Goal: Task Accomplishment & Management: Use online tool/utility

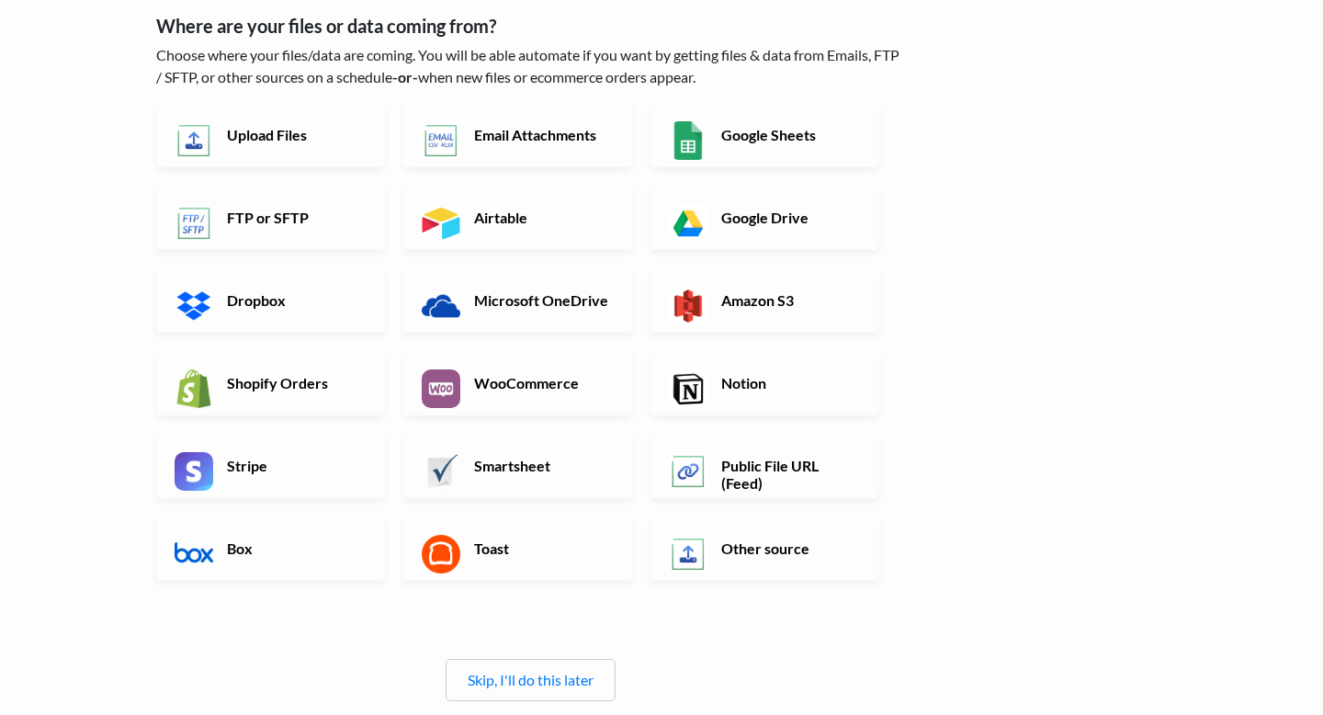
scroll to position [89, 0]
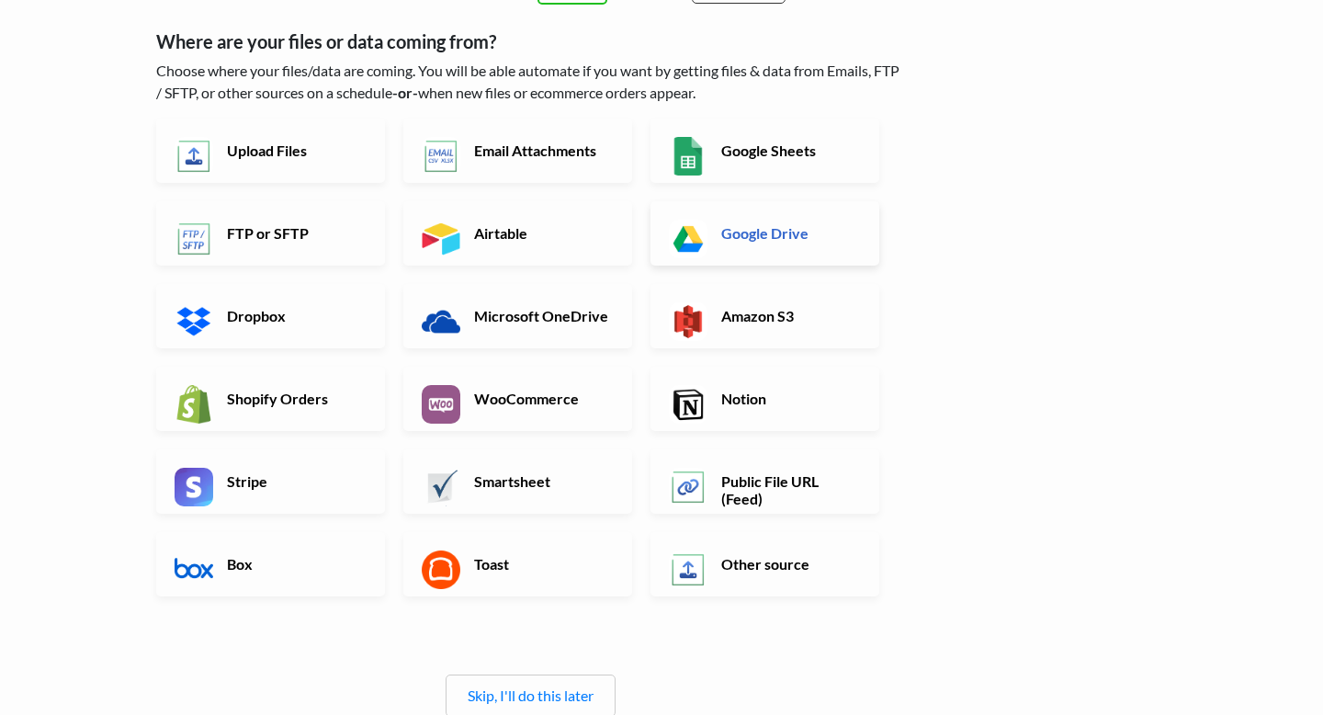
click at [783, 221] on link "Google Drive" at bounding box center [764, 233] width 229 height 64
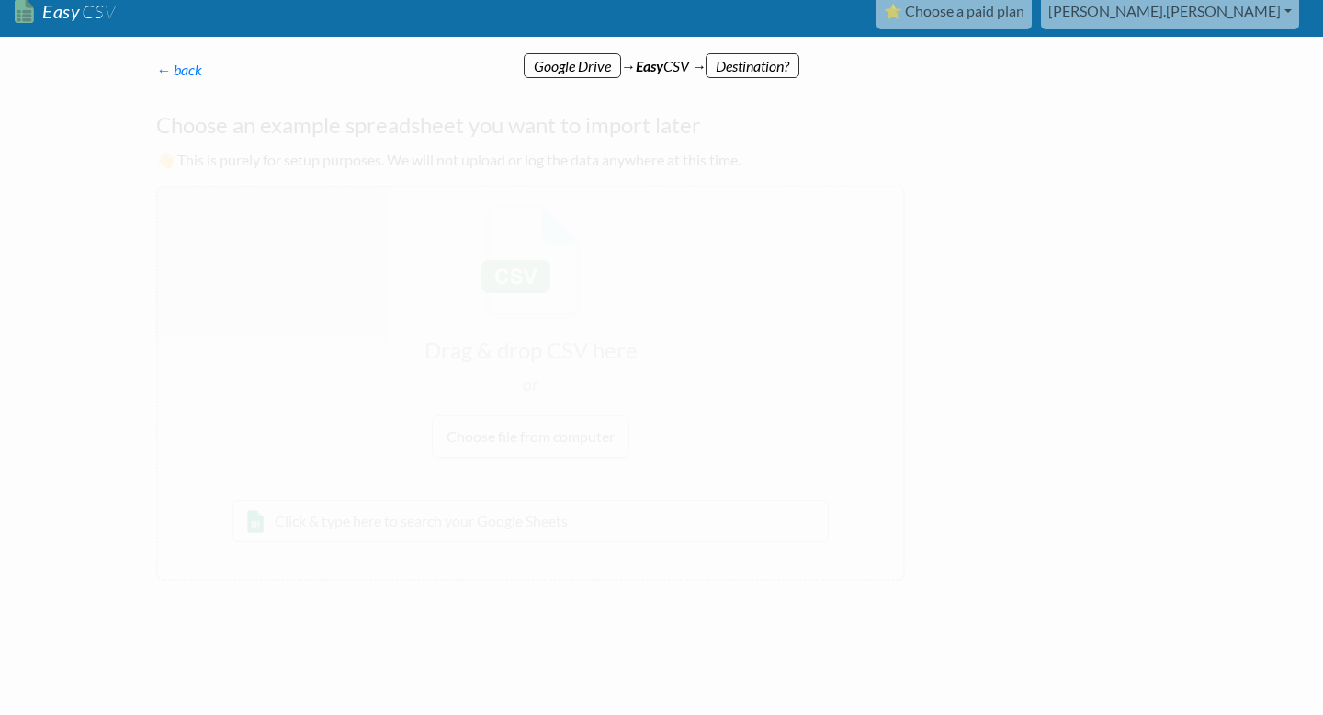
scroll to position [0, 0]
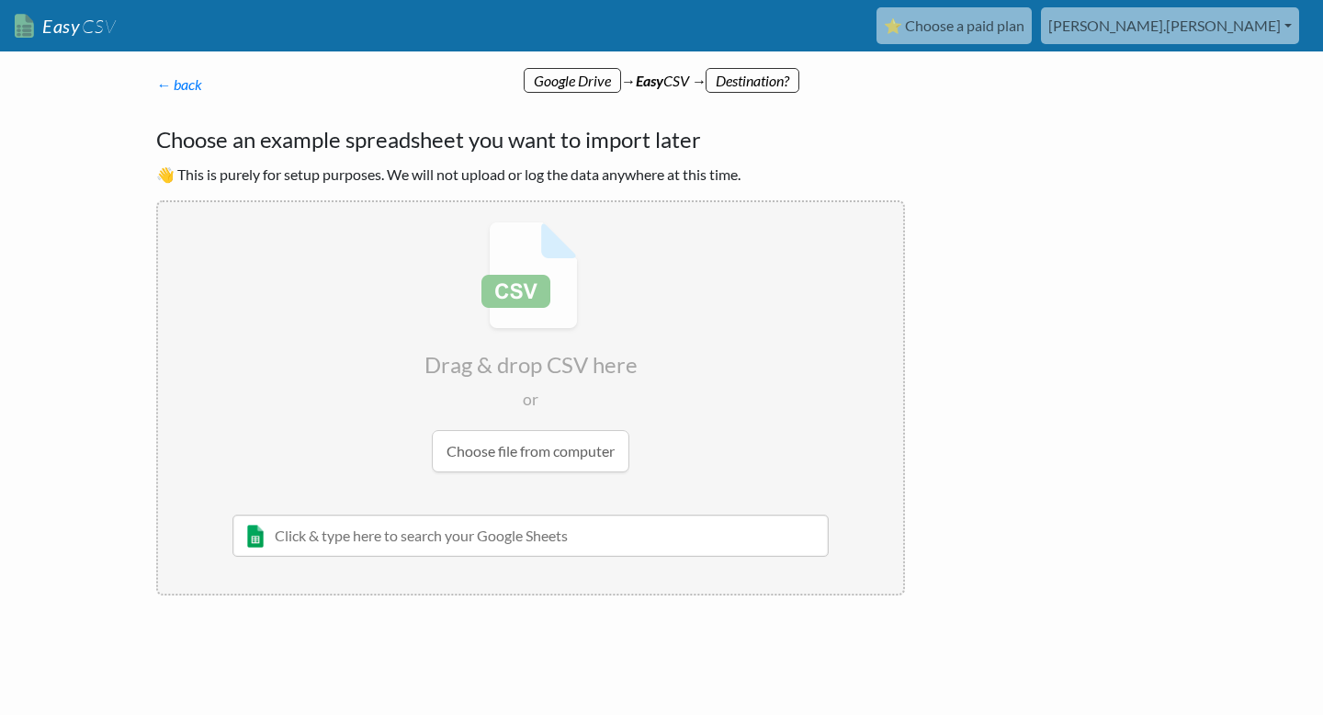
click at [536, 455] on input "file" at bounding box center [530, 346] width 745 height 289
type input "C:\fakepath\Trello_Cards.csv"
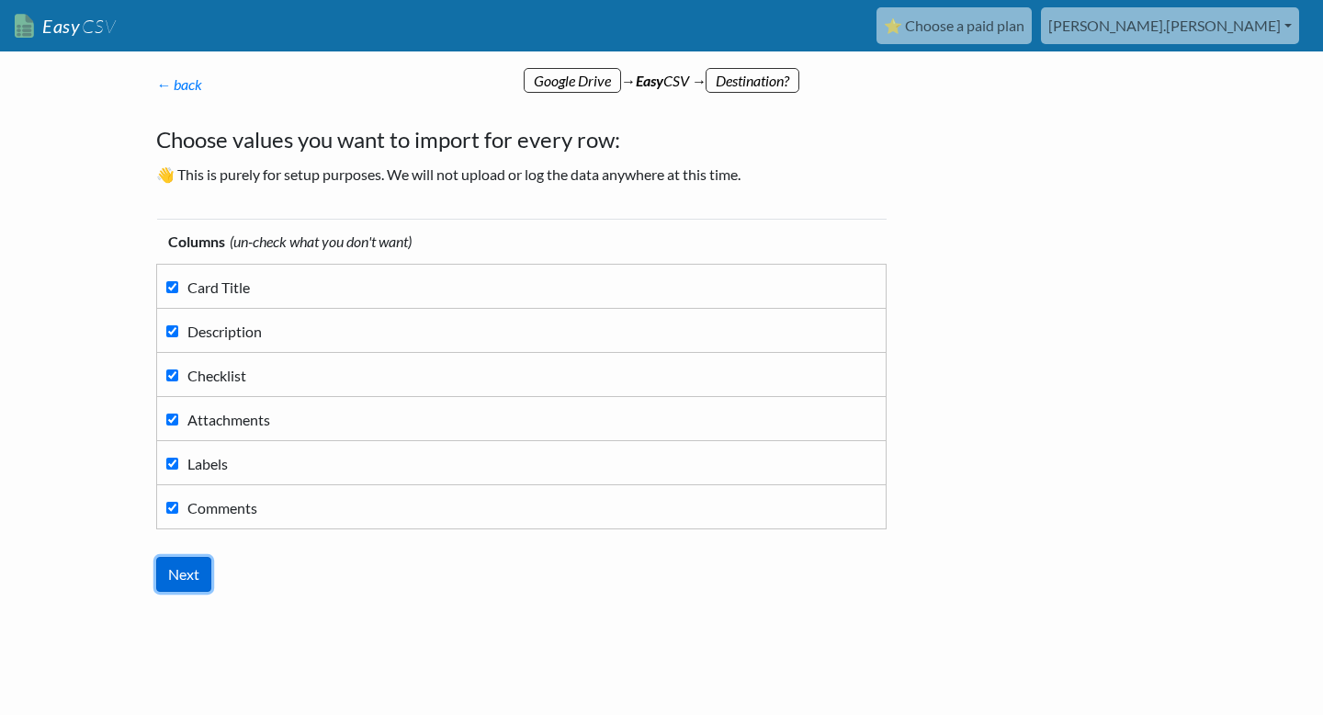
click at [185, 582] on input "Next" at bounding box center [183, 574] width 55 height 35
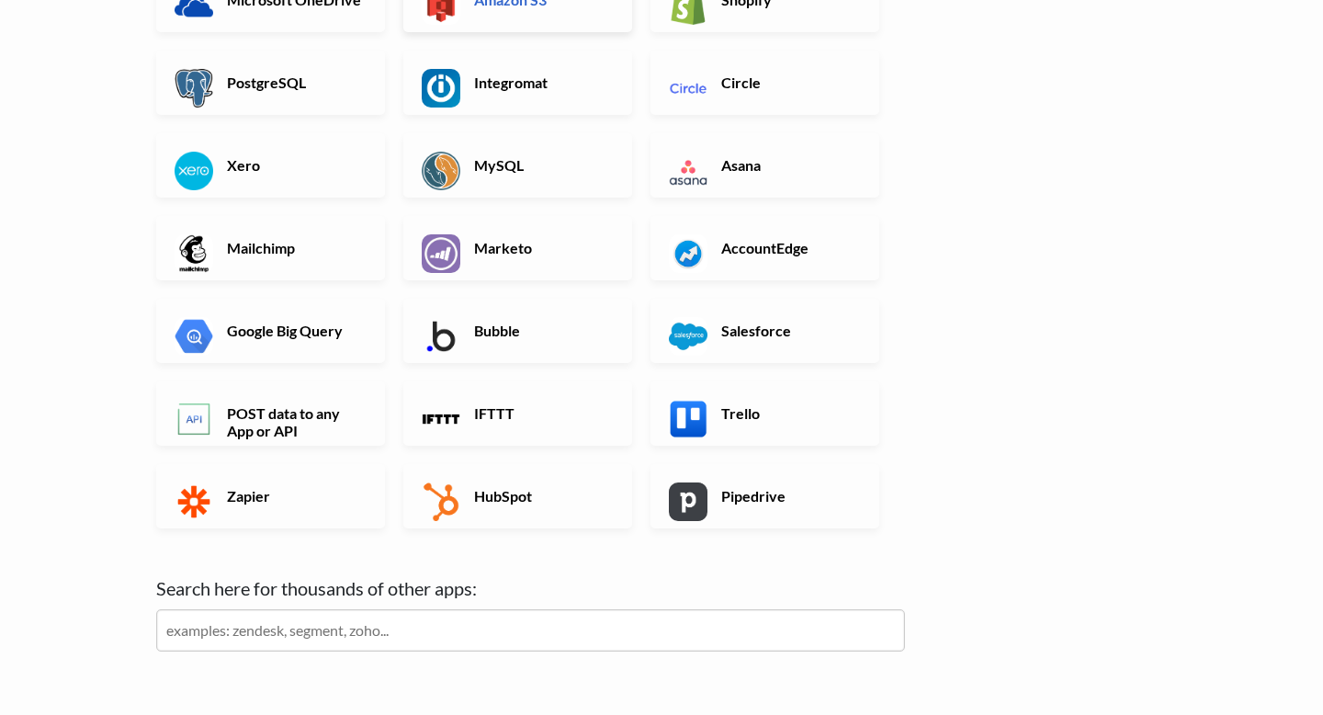
scroll to position [450, 0]
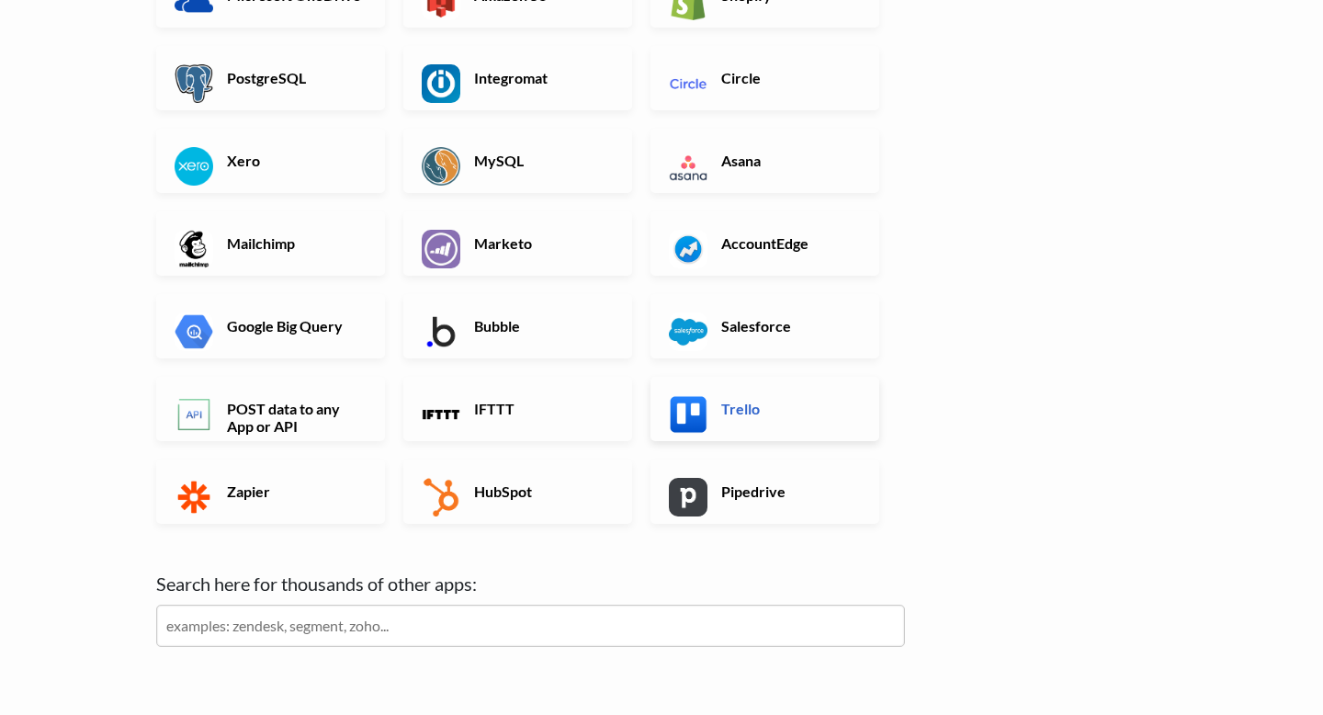
click at [762, 410] on h6 "Trello" at bounding box center [788, 408] width 144 height 17
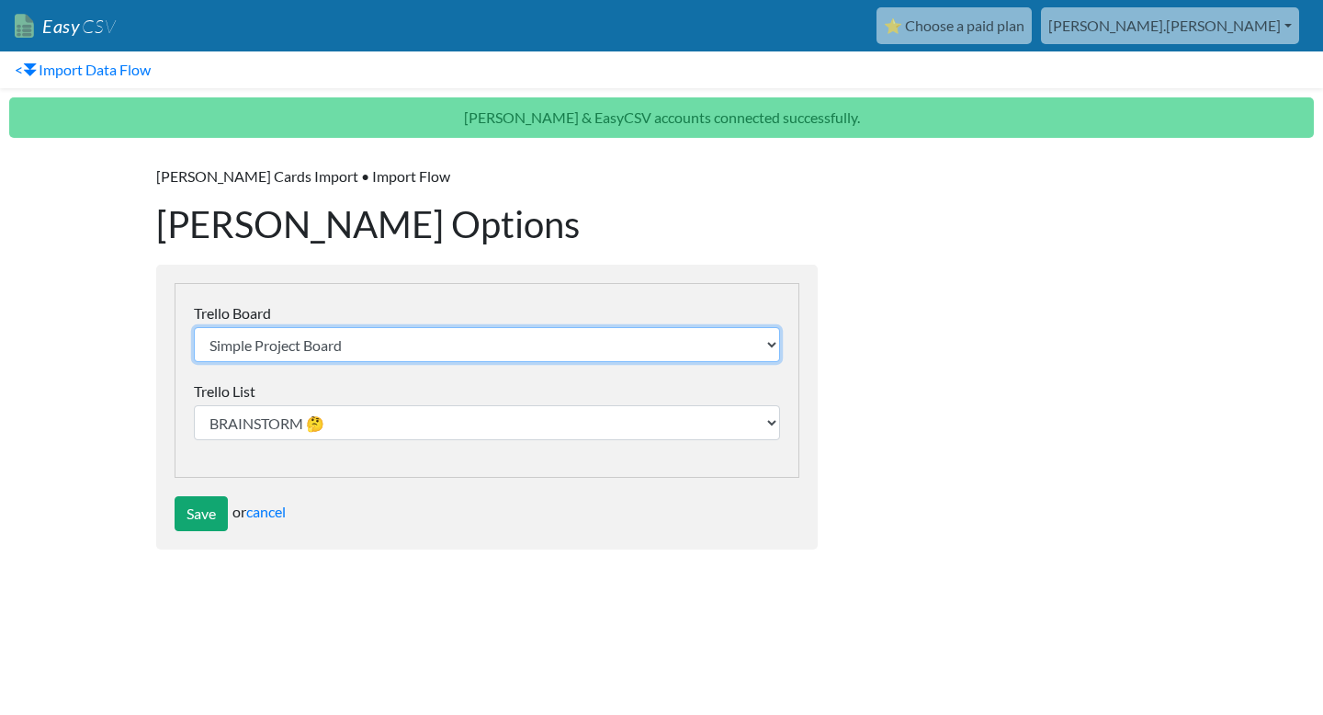
click at [743, 346] on select "Simple Project Board Job Search Legal" at bounding box center [487, 344] width 586 height 35
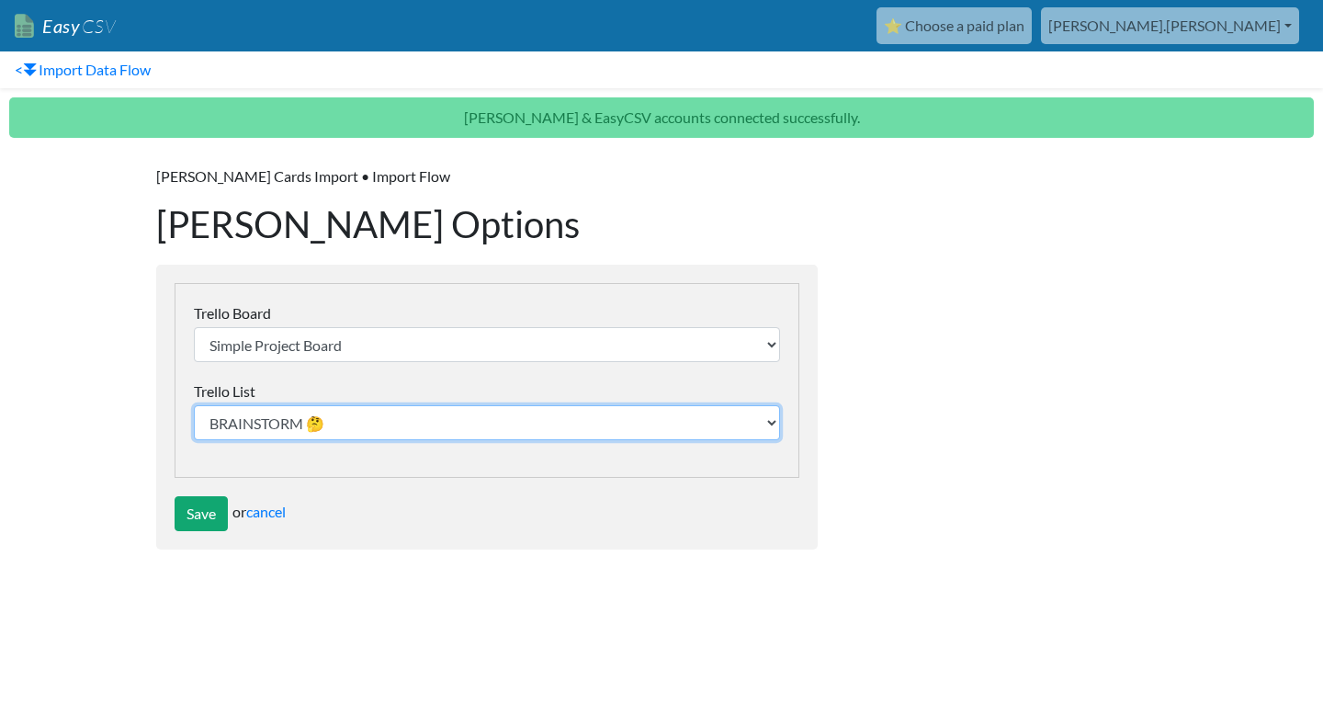
click at [735, 439] on select "BRAINSTORM 🤔 TODO 📚 DOING ⚙️ DONE! 🙌🏽" at bounding box center [487, 422] width 586 height 35
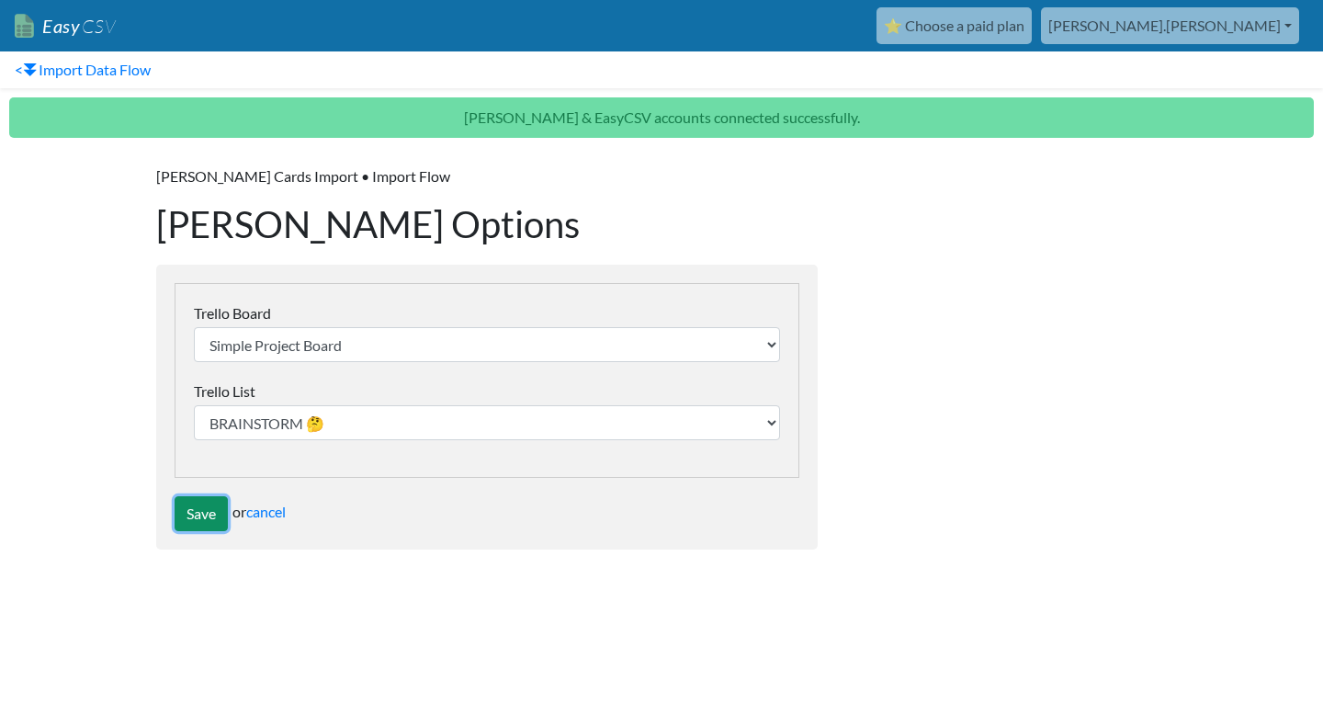
click at [208, 513] on input "Save" at bounding box center [201, 513] width 53 height 35
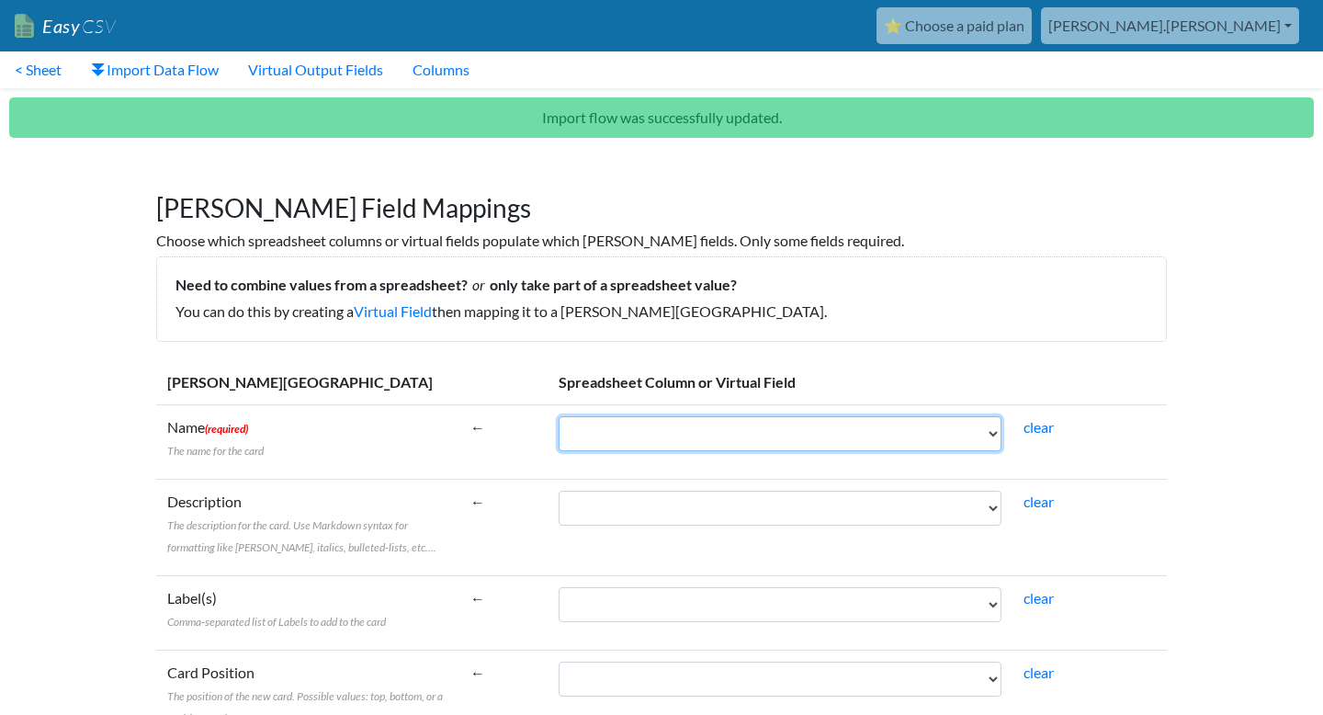
click at [668, 439] on select "Card Title Description Checklist Attachments Labels Comments" at bounding box center [779, 433] width 443 height 35
select select "cr_749548"
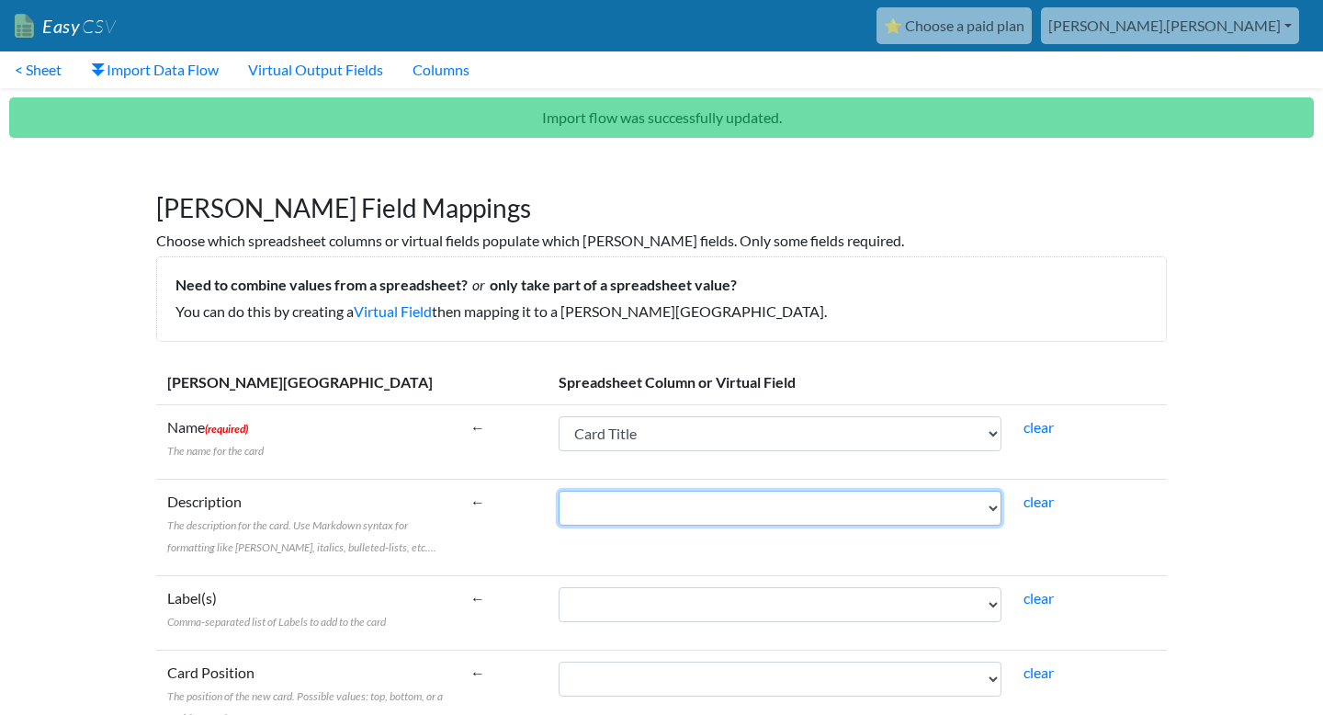
click at [667, 502] on select "Card Title Description Checklist Attachments Labels Comments" at bounding box center [779, 507] width 443 height 35
select select "cr_749549"
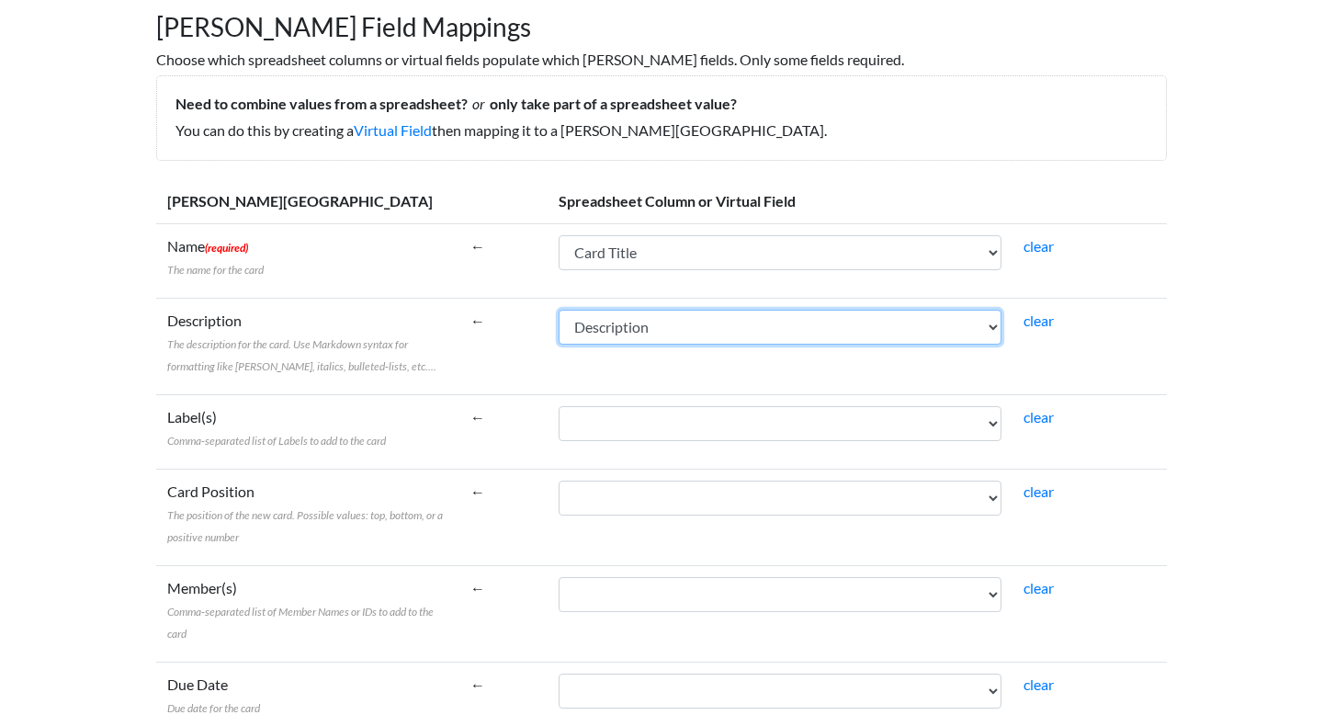
scroll to position [186, 0]
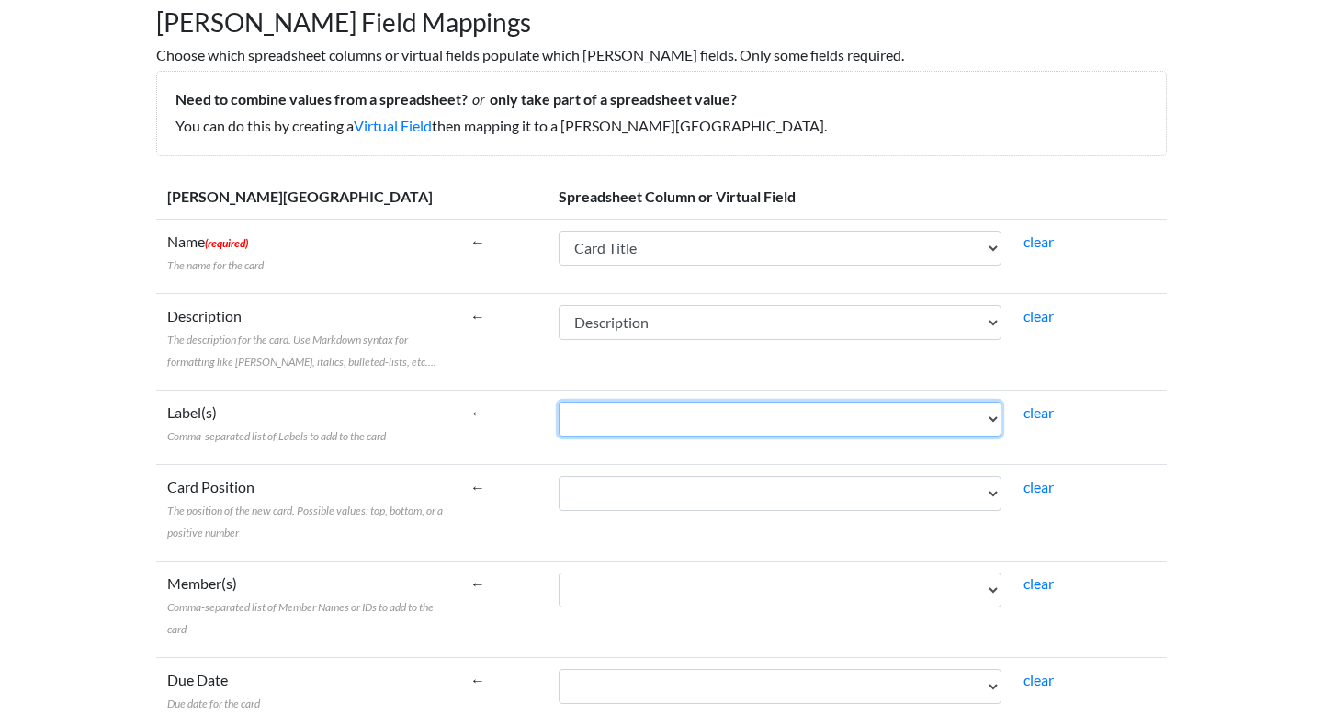
click at [726, 427] on select "Card Title Description Checklist Attachments Labels Comments" at bounding box center [779, 418] width 443 height 35
select select "cr_749552"
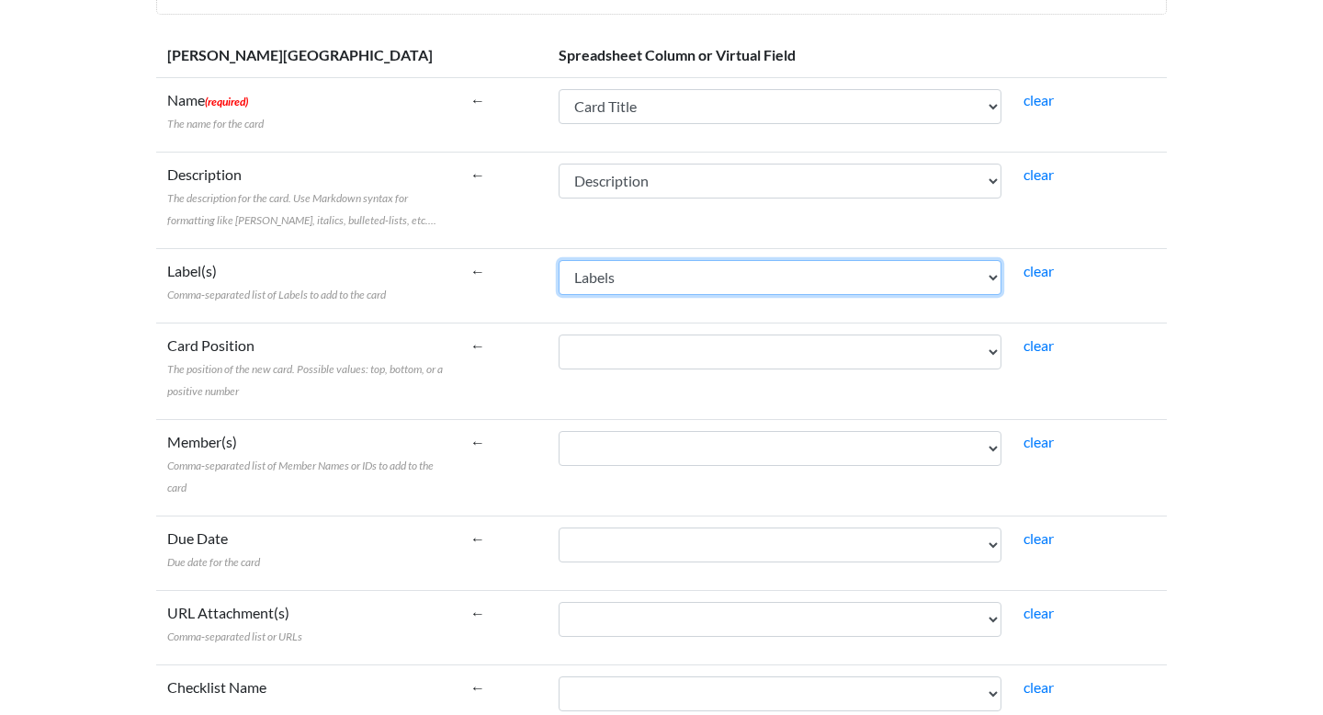
scroll to position [331, 0]
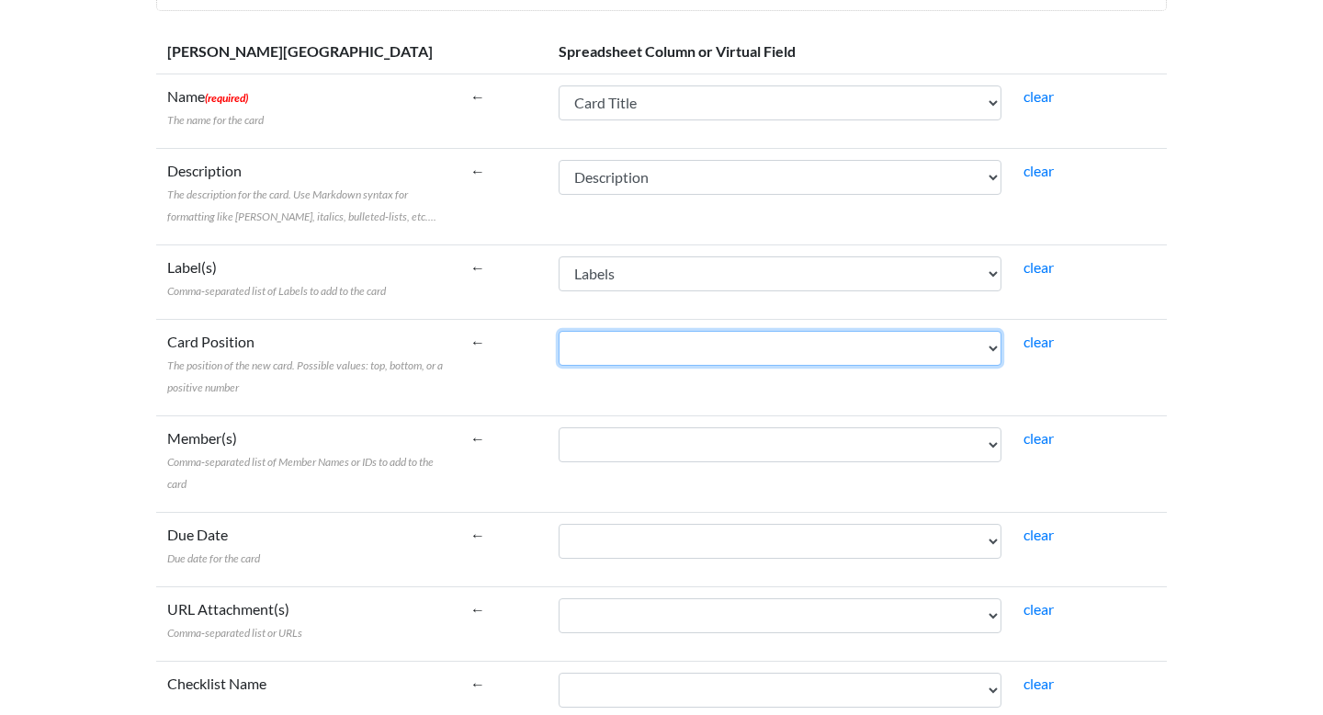
click at [710, 347] on select "Card Title Description Checklist Attachments Labels Comments" at bounding box center [779, 348] width 443 height 35
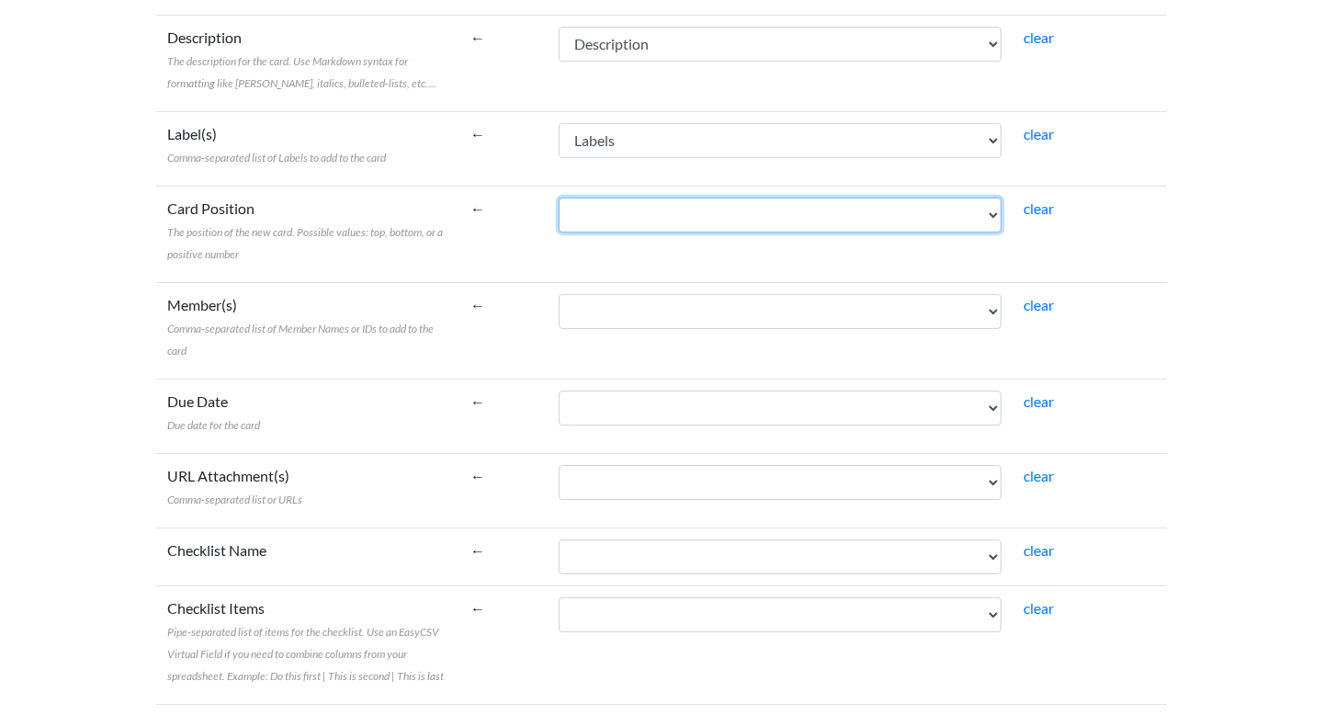
scroll to position [482, 0]
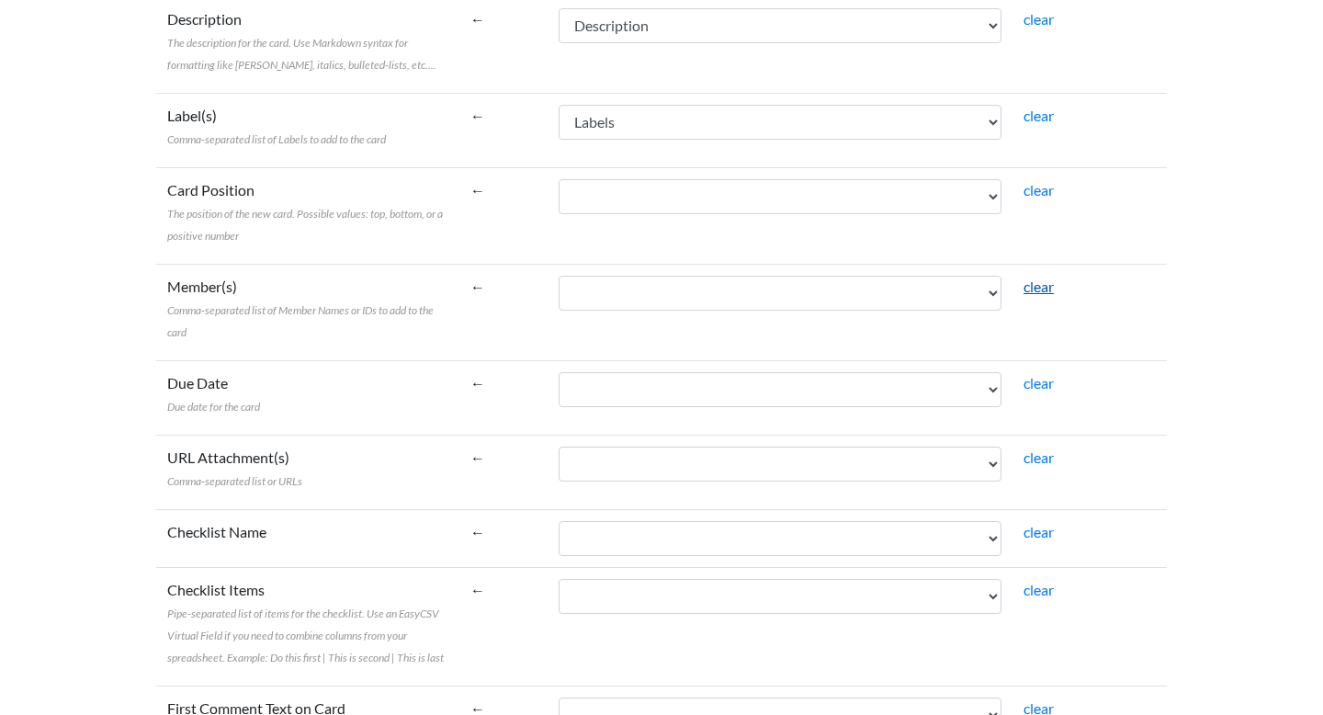
click at [1036, 291] on link "clear" at bounding box center [1038, 285] width 30 height 17
click at [1044, 281] on link "clear" at bounding box center [1038, 285] width 30 height 17
click at [793, 398] on select "Card Title Description Checklist Attachments Labels Comments" at bounding box center [779, 389] width 443 height 35
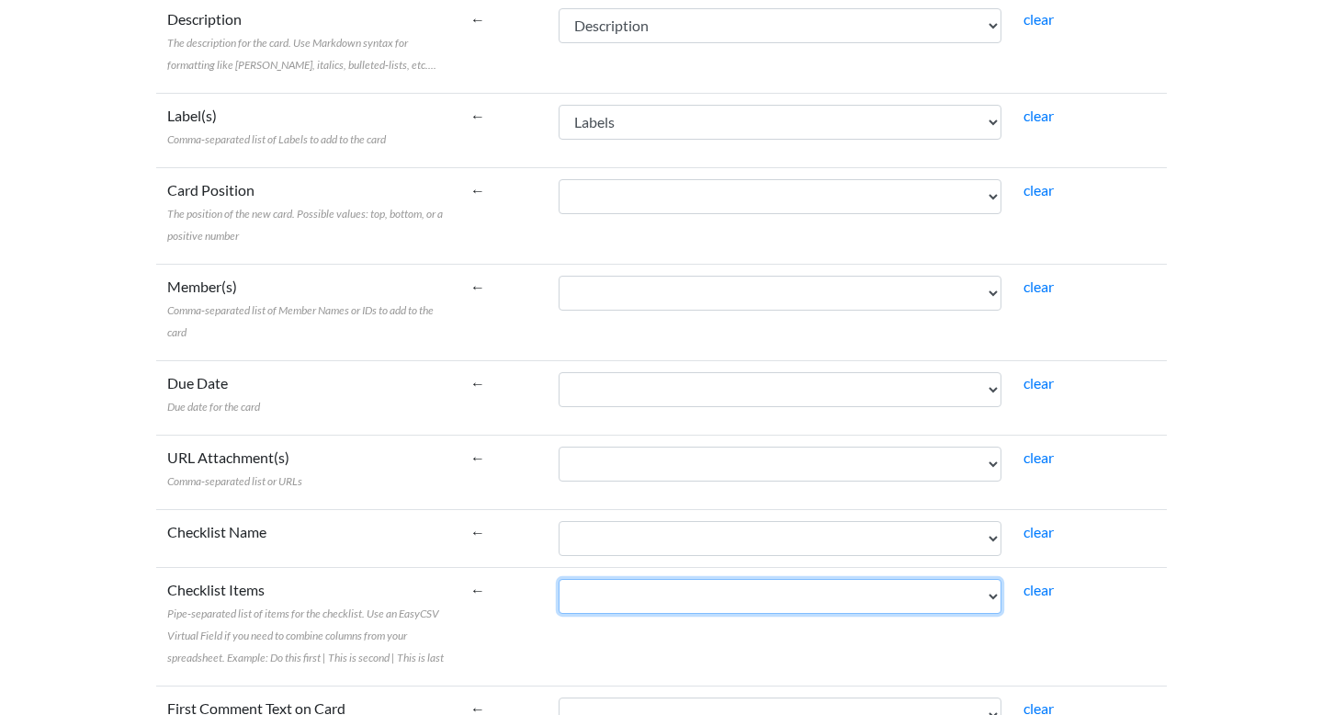
click at [743, 592] on select "Card Title Description Checklist Attachments Labels Comments" at bounding box center [779, 596] width 443 height 35
select select "cr_749550"
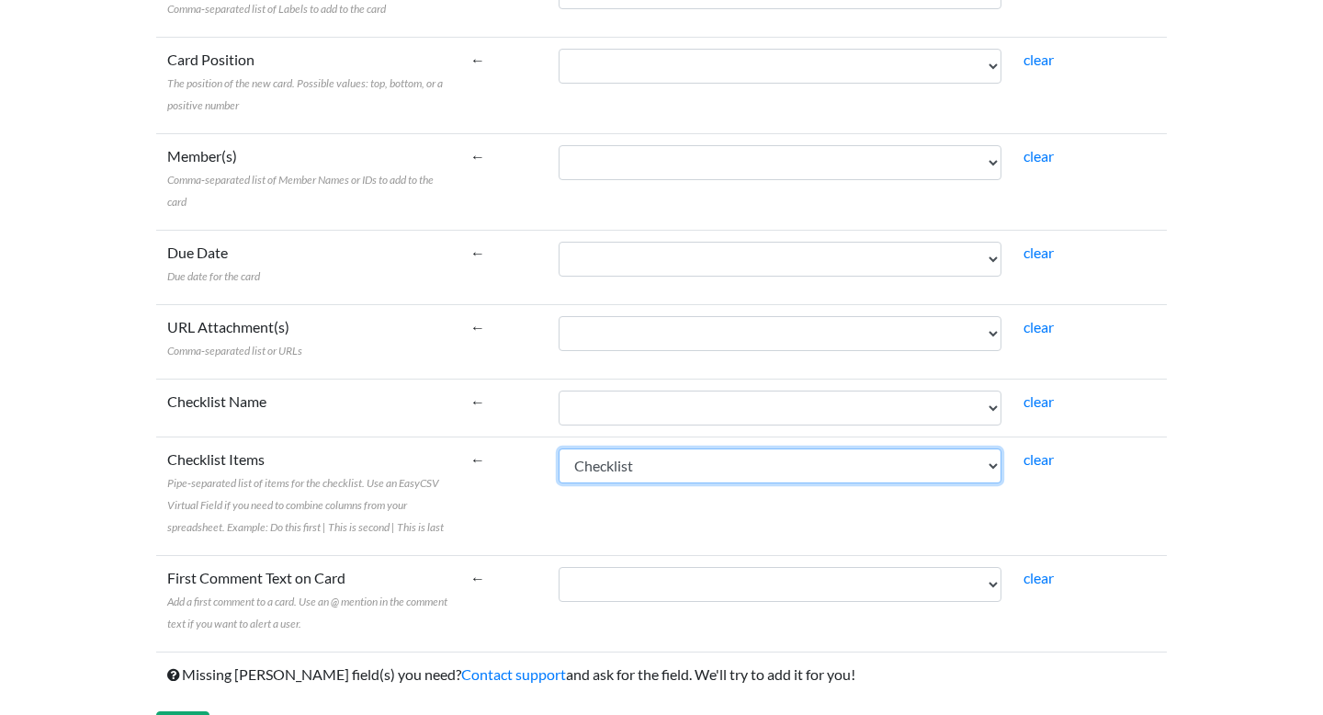
scroll to position [618, 0]
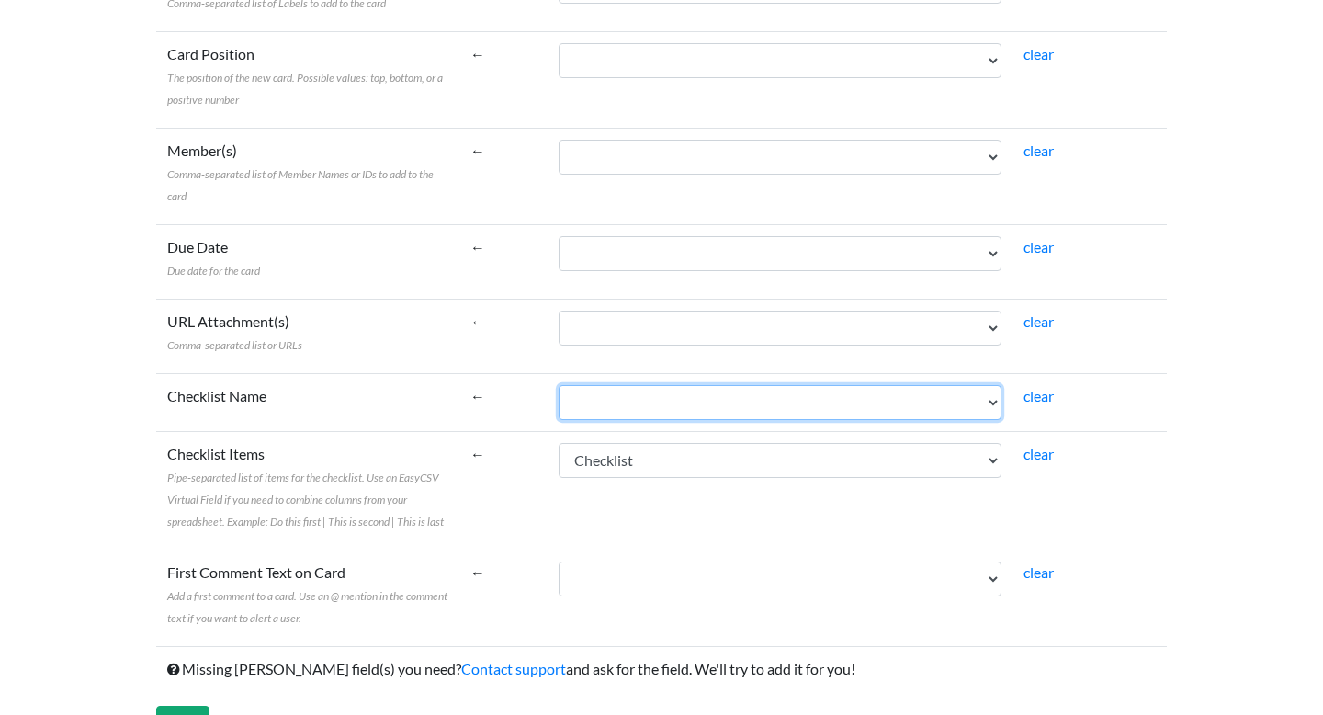
click at [669, 401] on select "Card Title Description Checklist Attachments Labels Comments" at bounding box center [779, 402] width 443 height 35
select select "cr_749548"
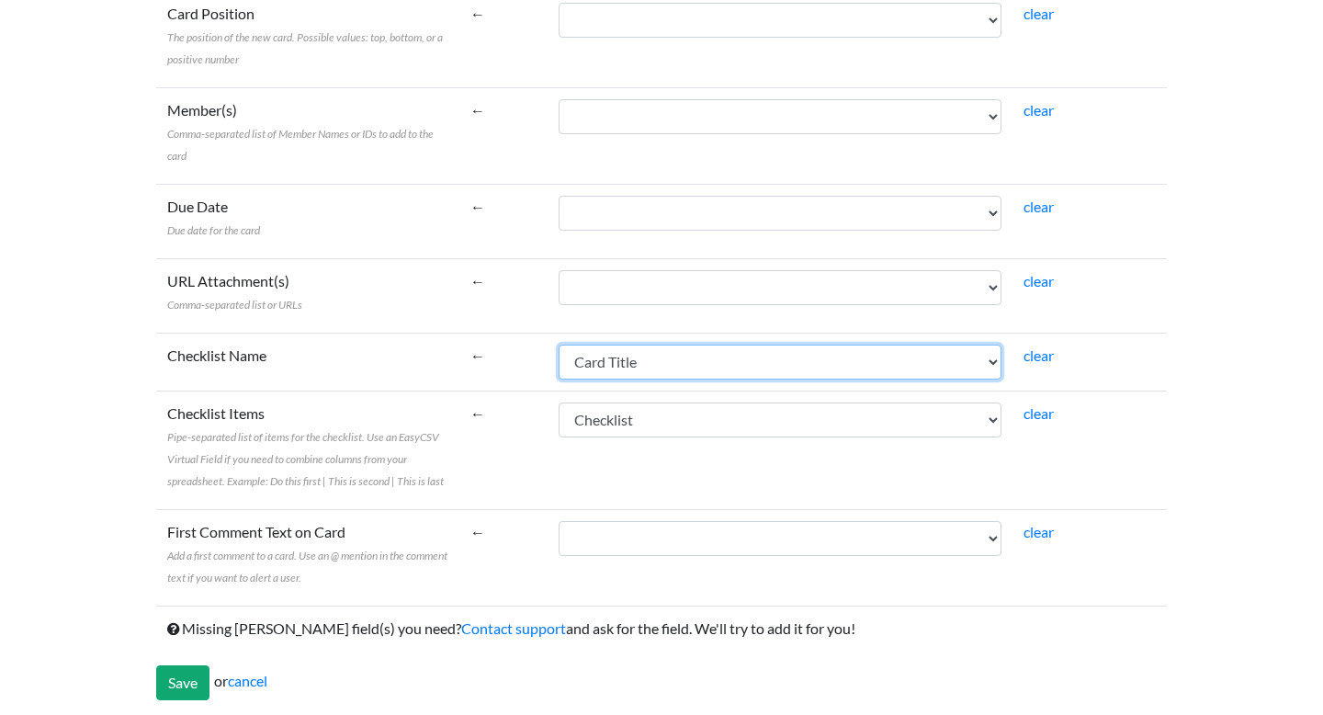
scroll to position [662, 0]
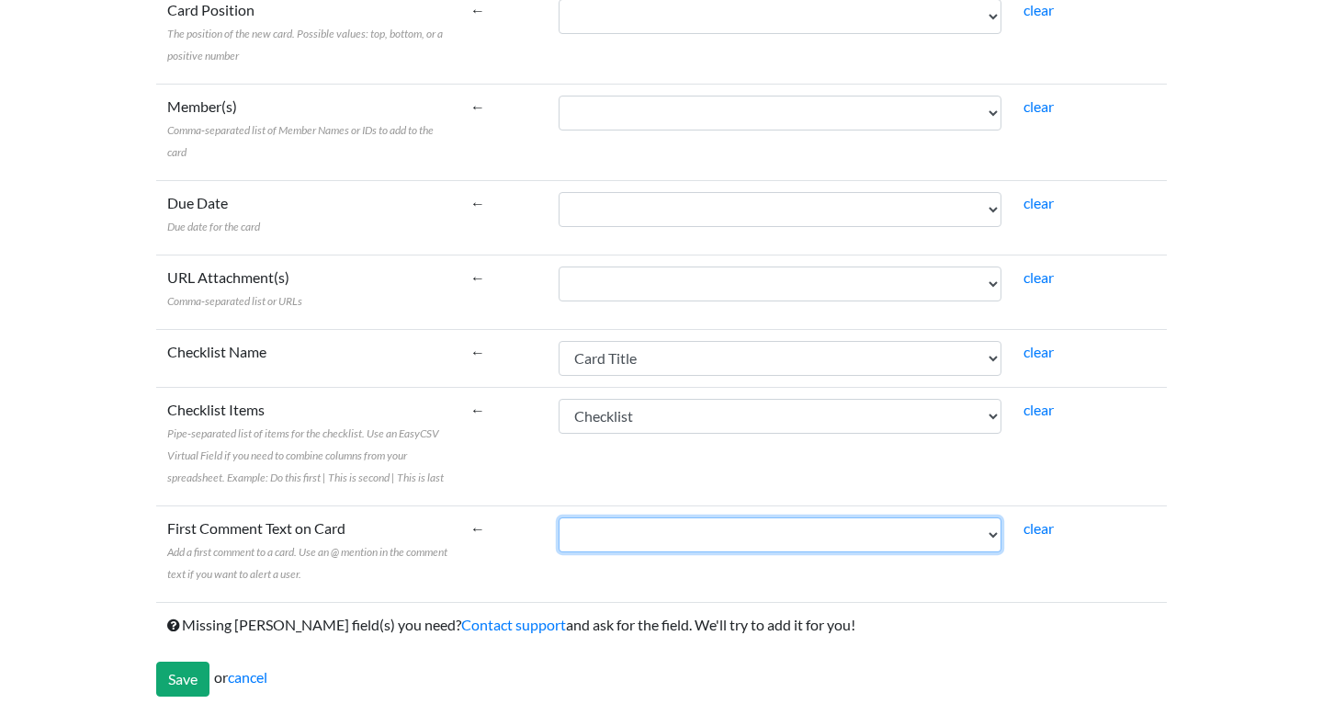
click at [639, 536] on select "Card Title Description Checklist Attachments Labels Comments" at bounding box center [779, 534] width 443 height 35
select select "cr_749553"
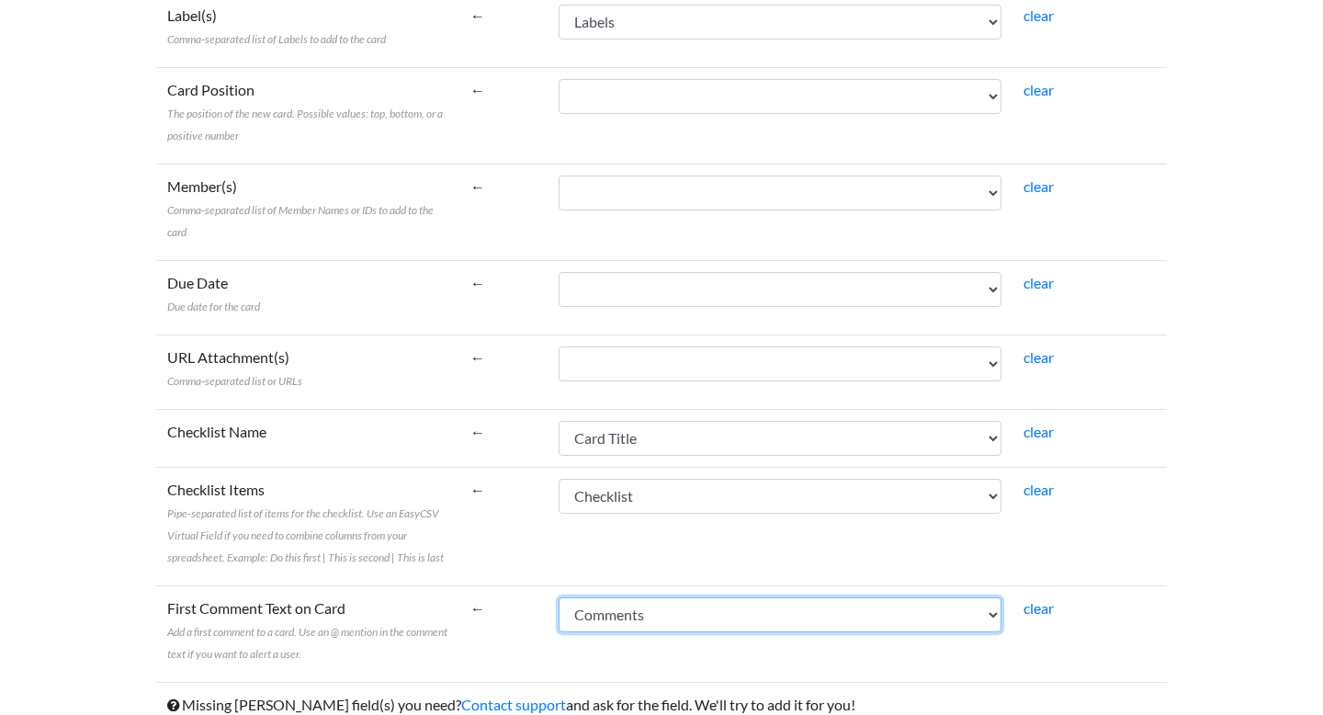
scroll to position [581, 0]
click at [1033, 281] on link "clear" at bounding box center [1038, 283] width 30 height 17
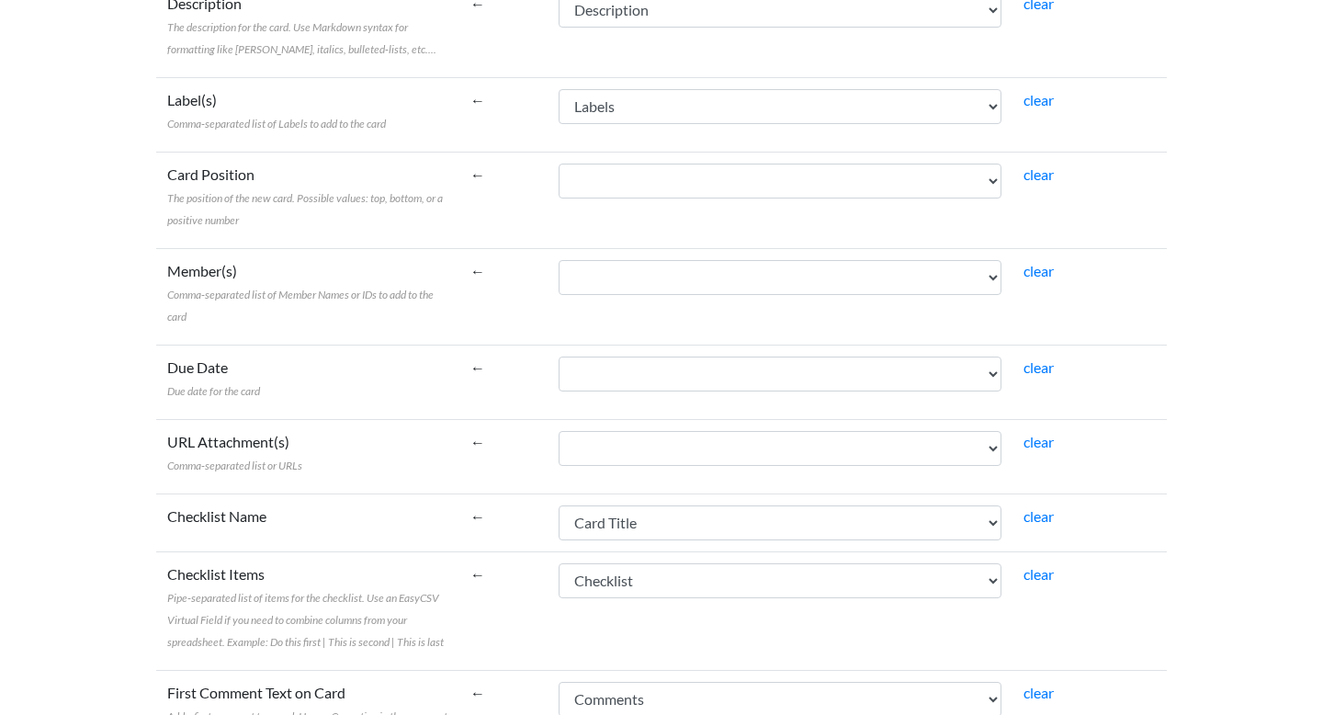
scroll to position [478, 0]
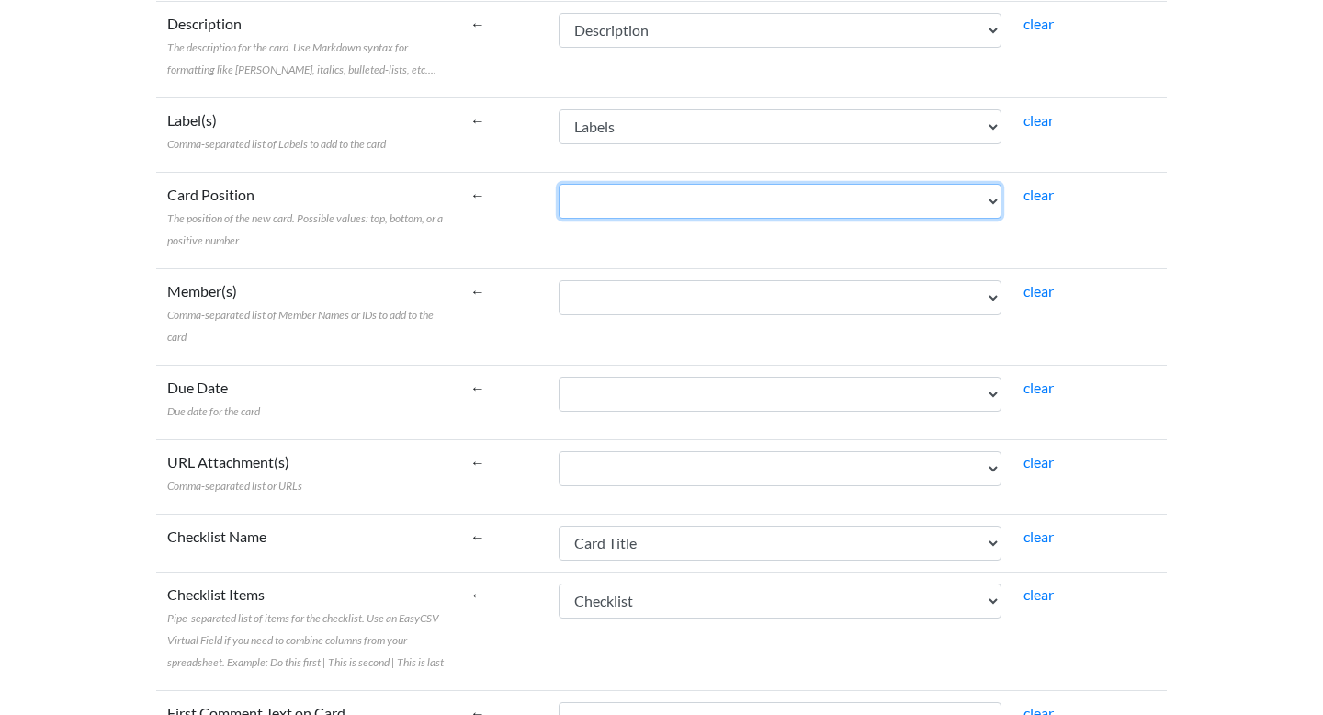
click at [940, 186] on select "Card Title Description Checklist Attachments Labels Comments" at bounding box center [779, 201] width 443 height 35
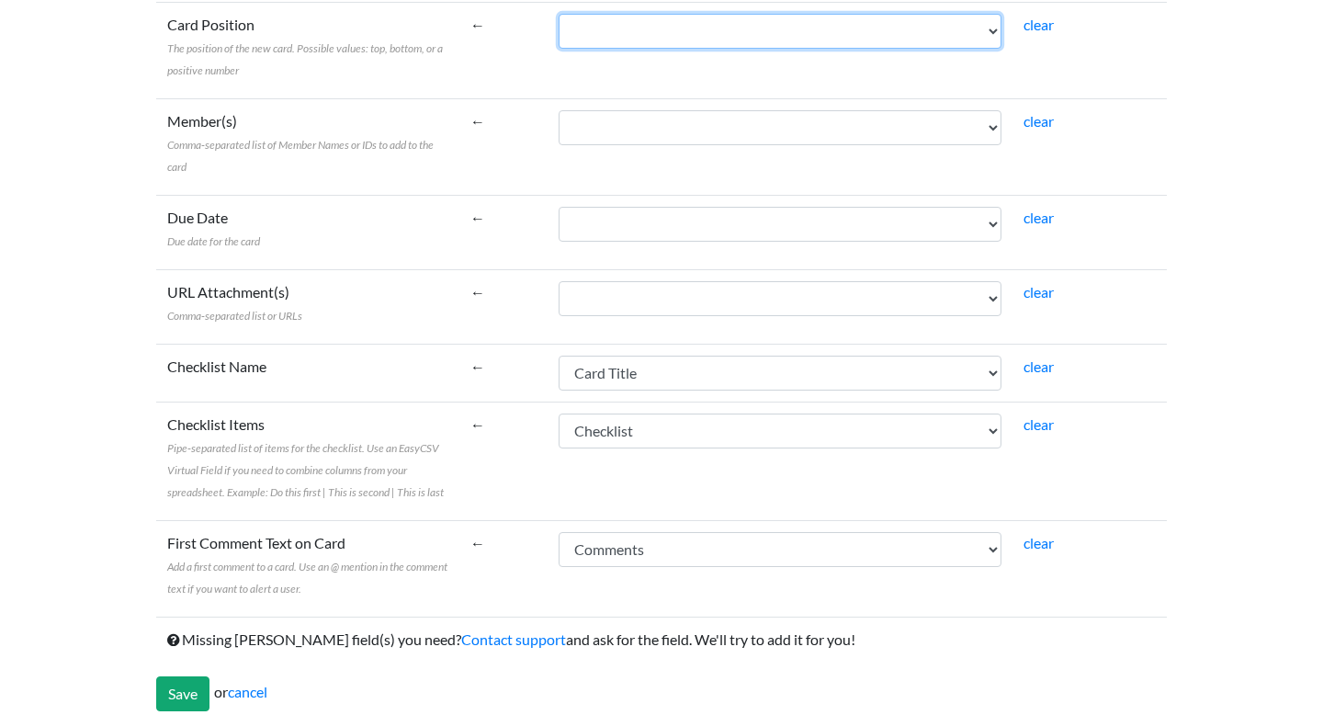
scroll to position [662, 0]
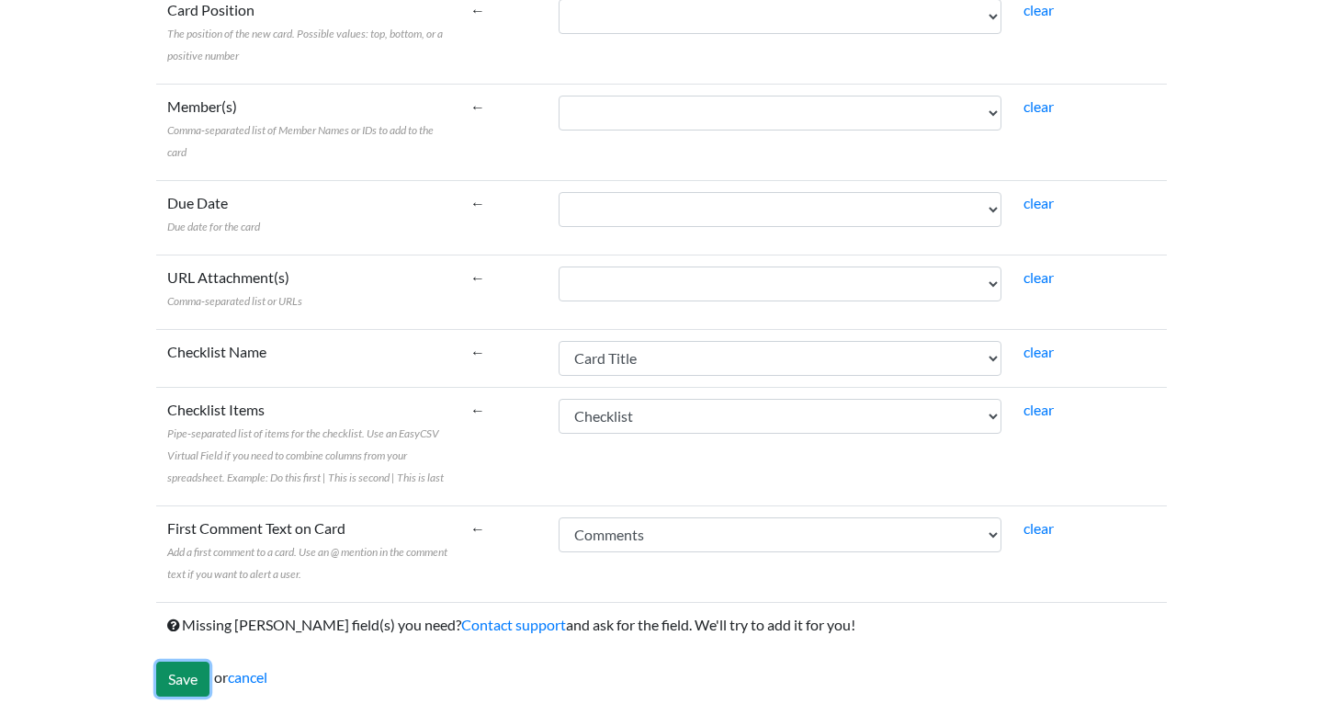
click at [174, 679] on input "Save" at bounding box center [182, 678] width 53 height 35
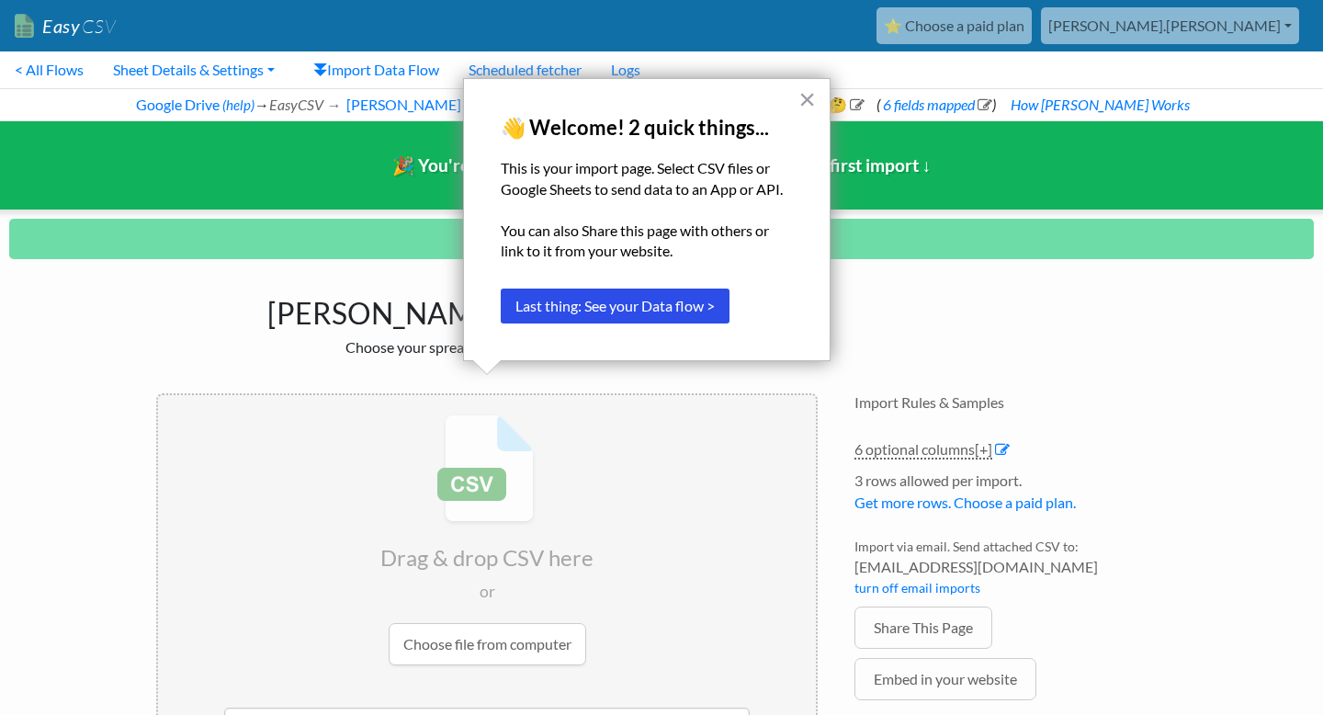
scroll to position [78, 0]
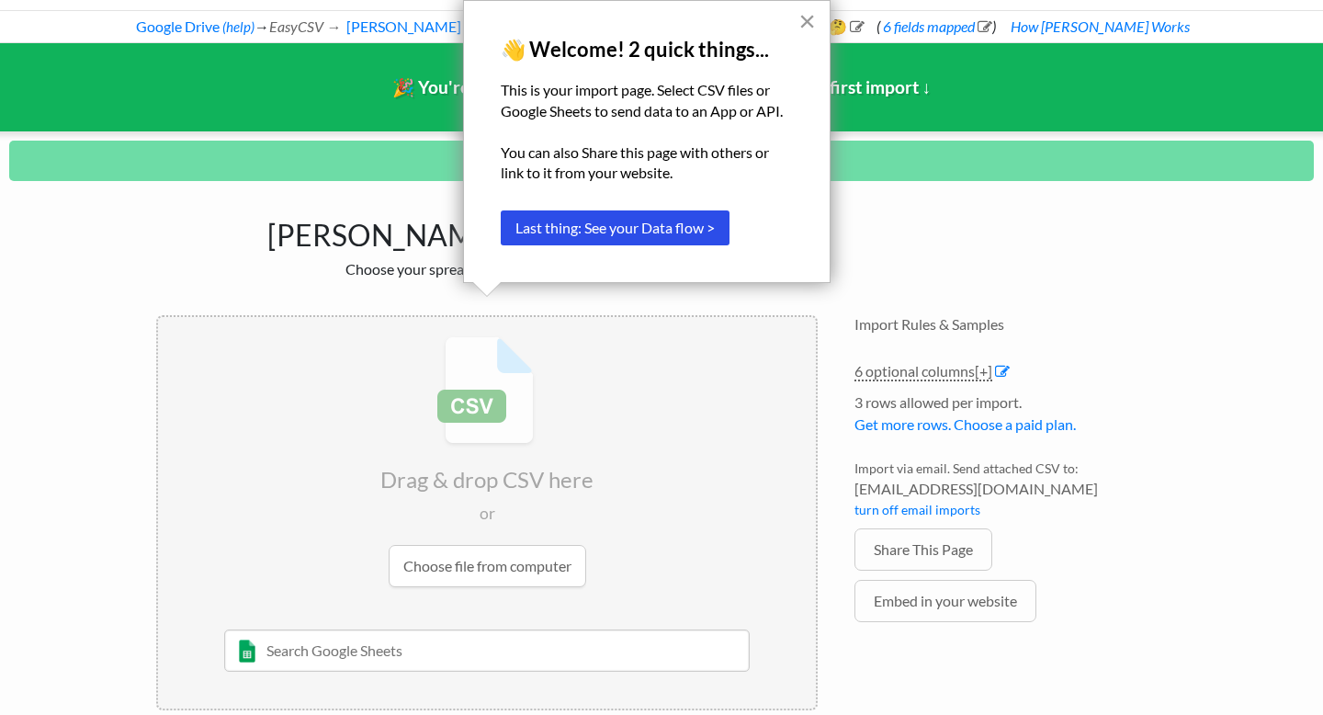
click at [805, 17] on button "×" at bounding box center [806, 20] width 17 height 29
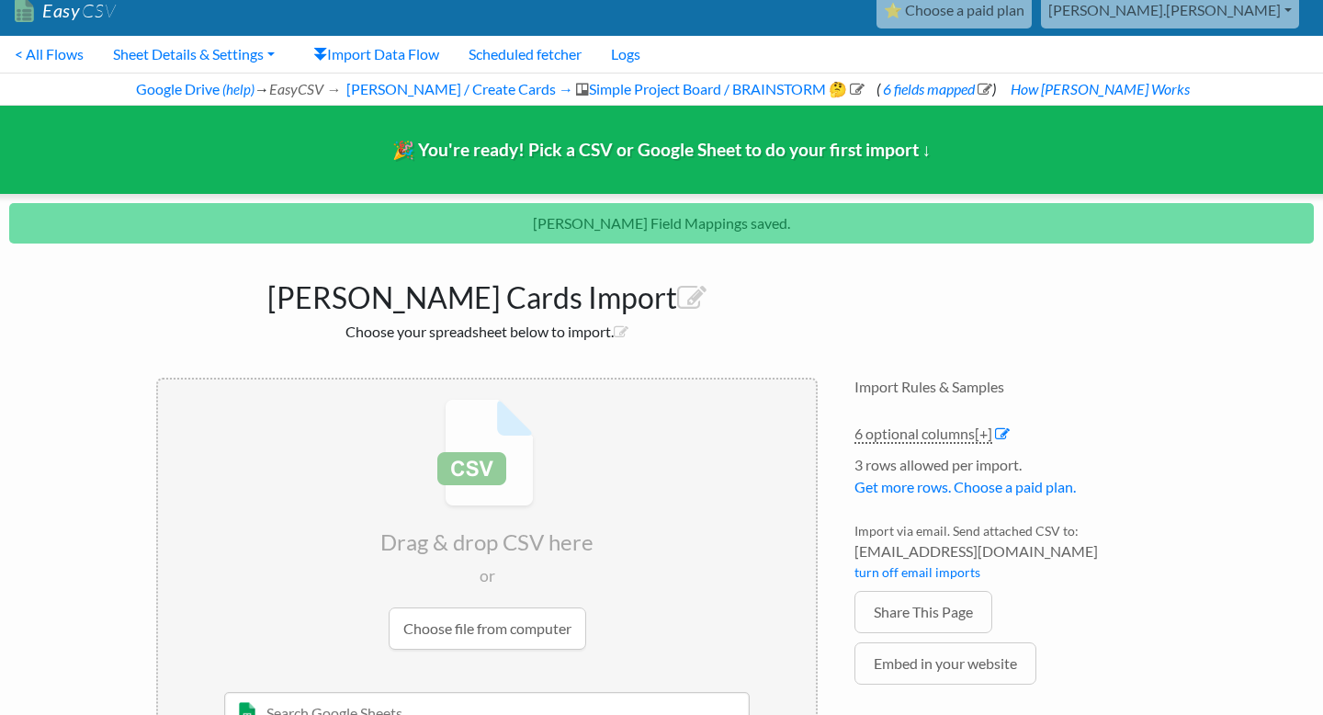
scroll to position [0, 0]
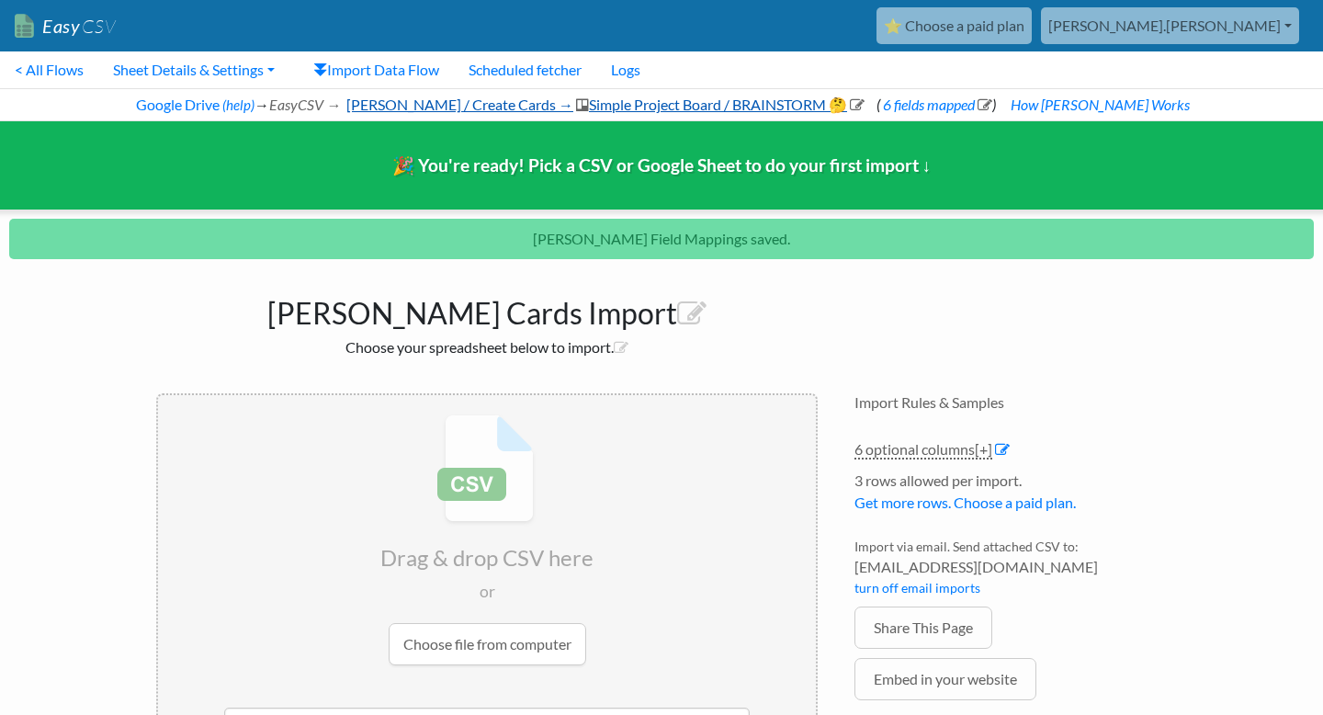
click at [735, 106] on link "Trello / Create Cards → Simple Project Board / BRAINSTORM 🤔" at bounding box center [603, 104] width 521 height 17
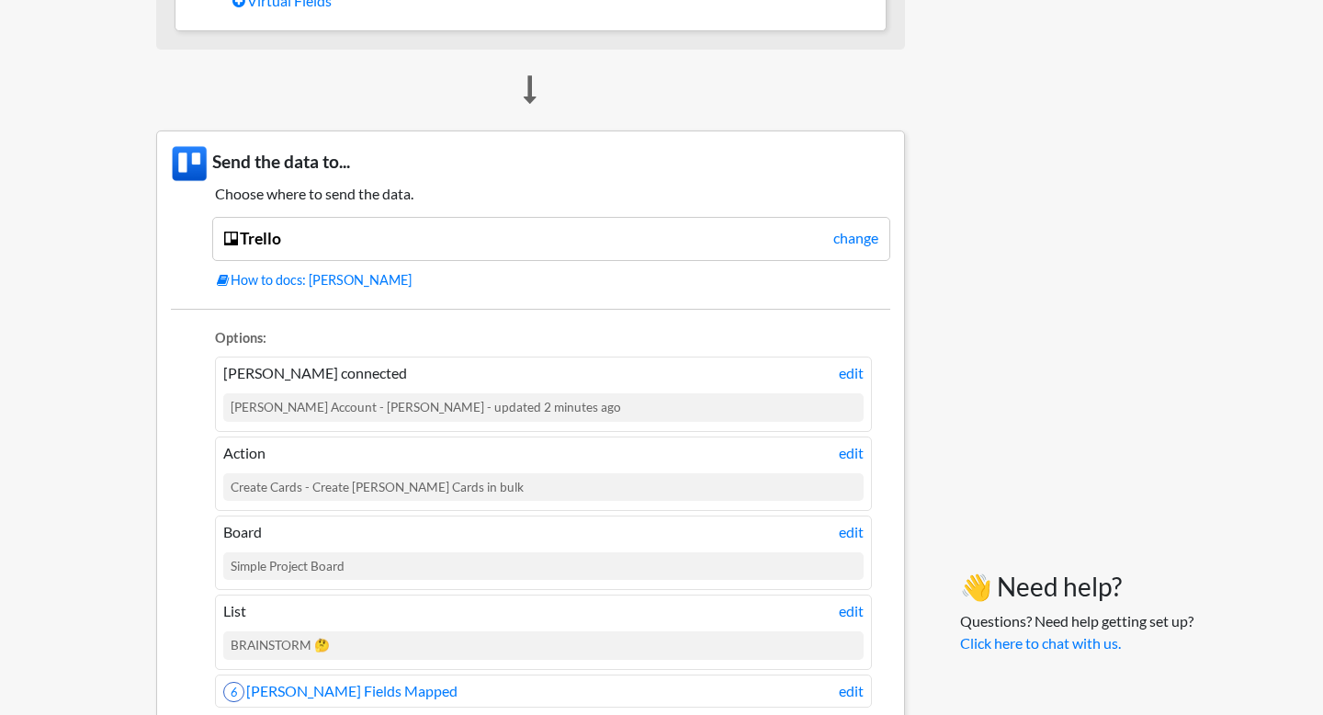
scroll to position [1577, 0]
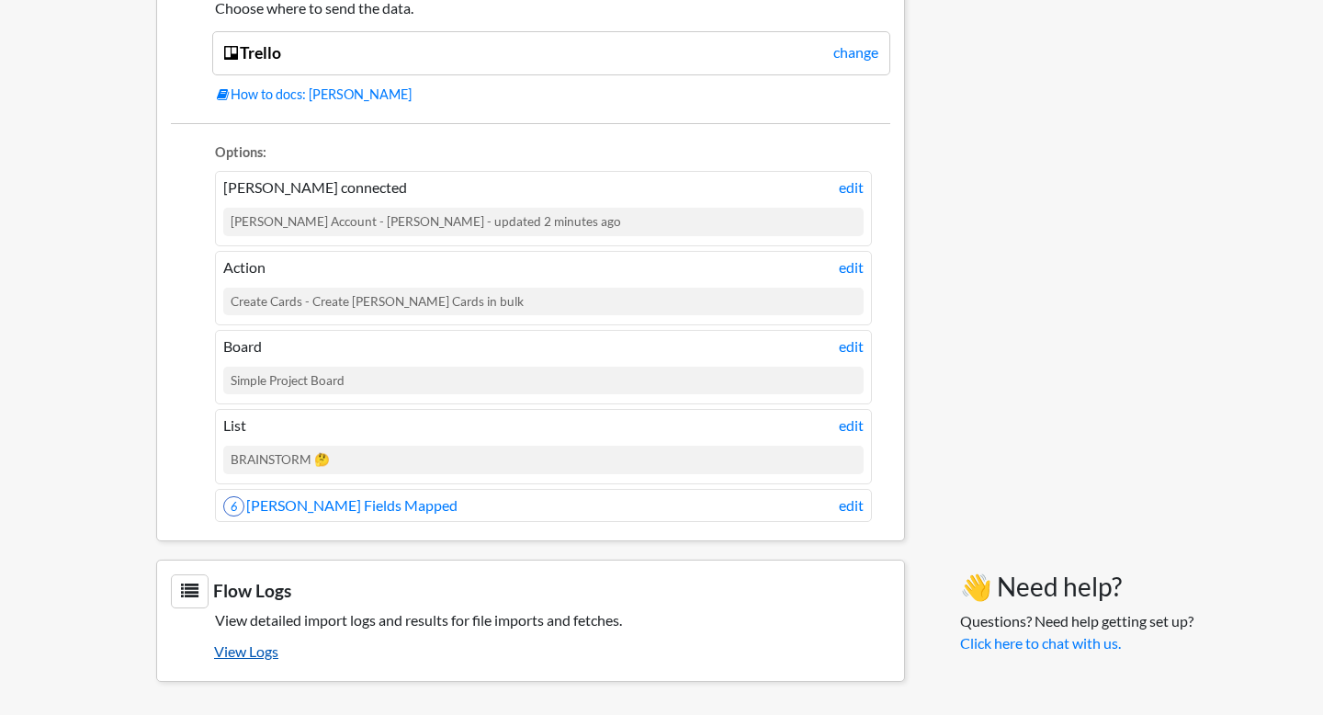
click at [260, 661] on link "View Logs" at bounding box center [552, 651] width 676 height 31
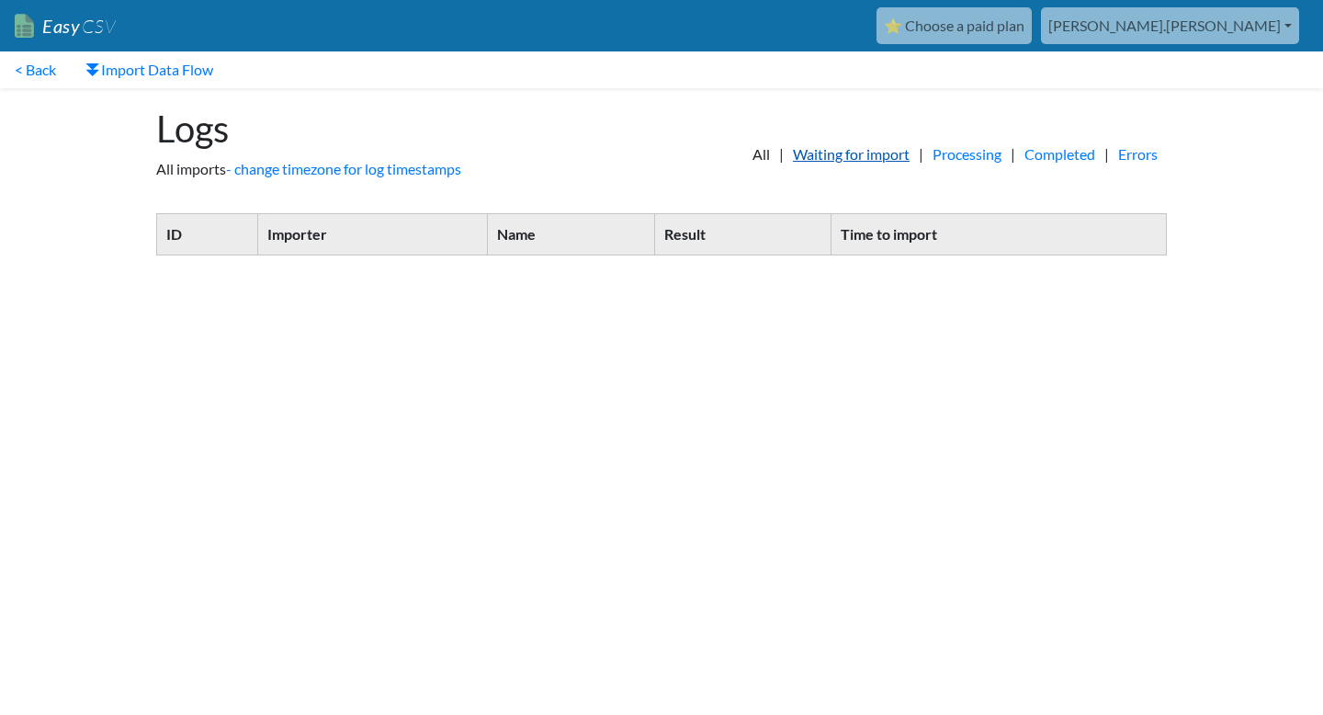
click at [841, 159] on link "Waiting for import" at bounding box center [850, 154] width 135 height 22
click at [971, 157] on link "Processing" at bounding box center [966, 154] width 87 height 22
click at [1060, 149] on link "Completed" at bounding box center [1059, 154] width 89 height 22
click at [743, 157] on link "All" at bounding box center [761, 154] width 36 height 22
click at [747, 158] on link "All" at bounding box center [761, 154] width 36 height 22
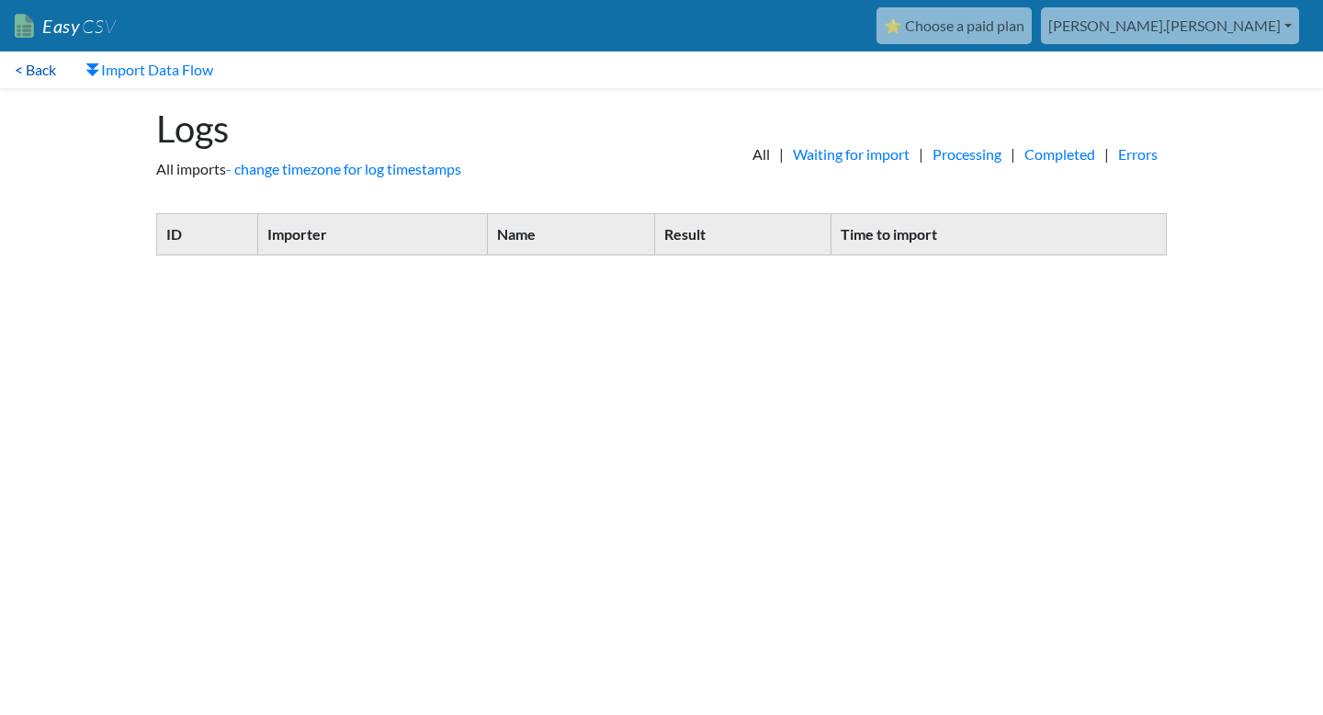
click at [41, 62] on link "< Back" at bounding box center [35, 69] width 71 height 37
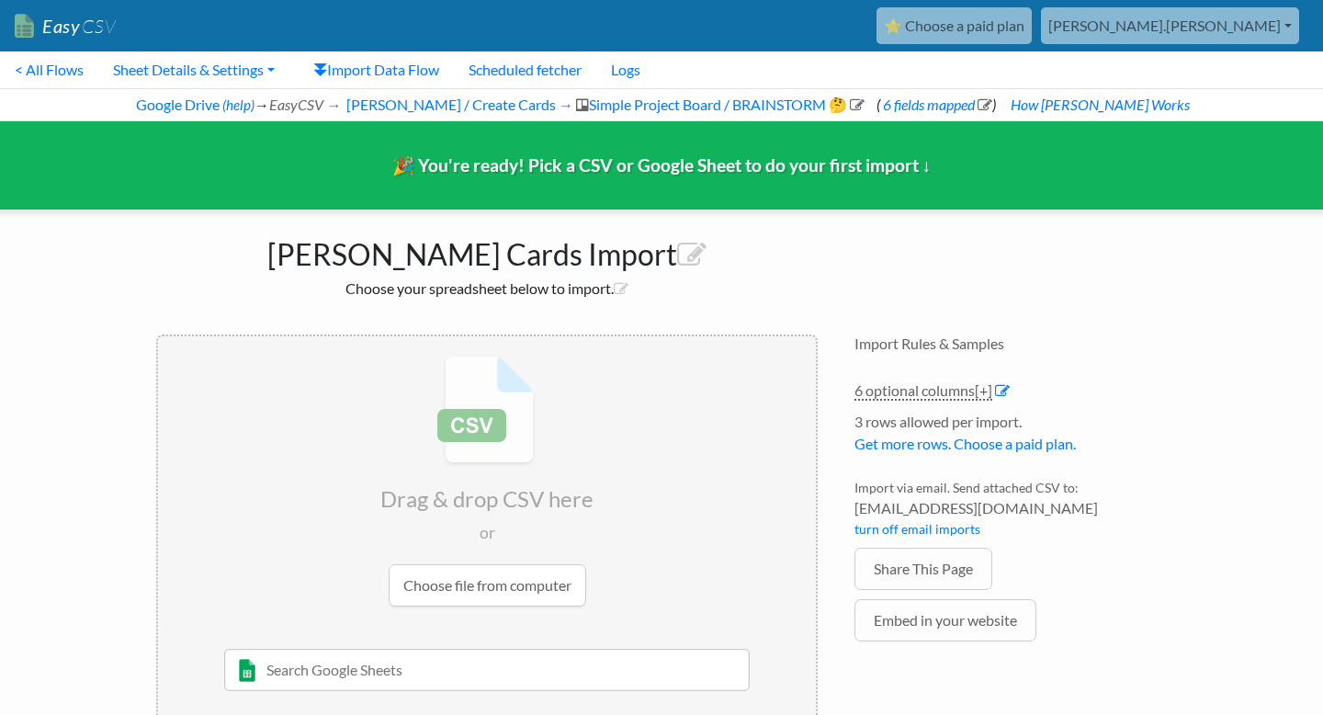
scroll to position [48, 0]
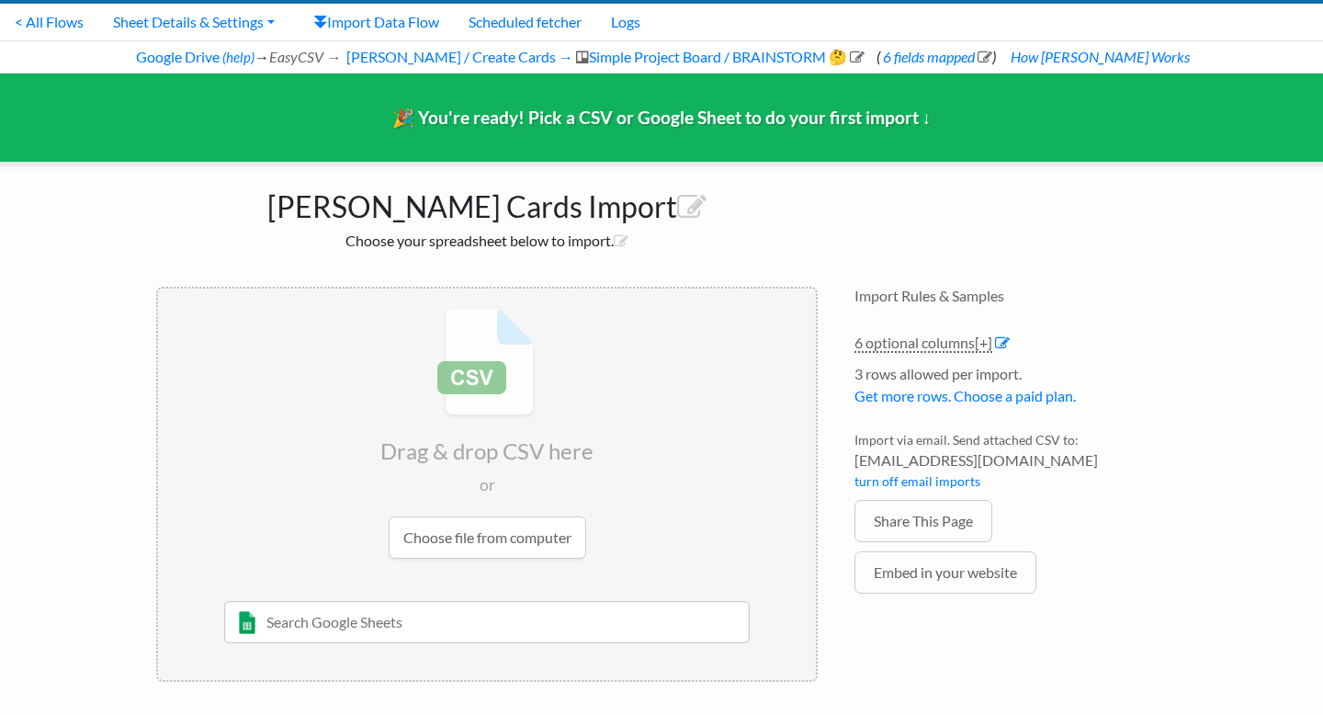
click at [456, 627] on input "text" at bounding box center [487, 622] width 526 height 42
type input "[PERSON_NAME]"
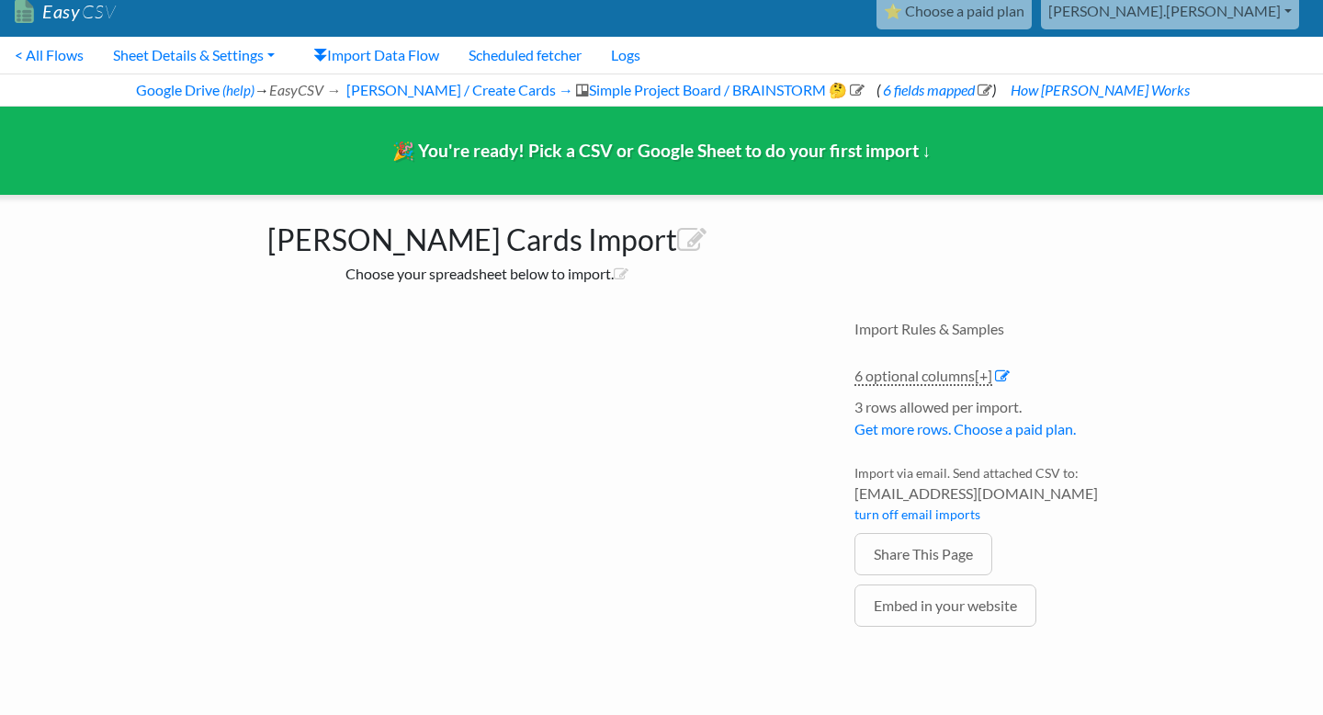
scroll to position [15, 0]
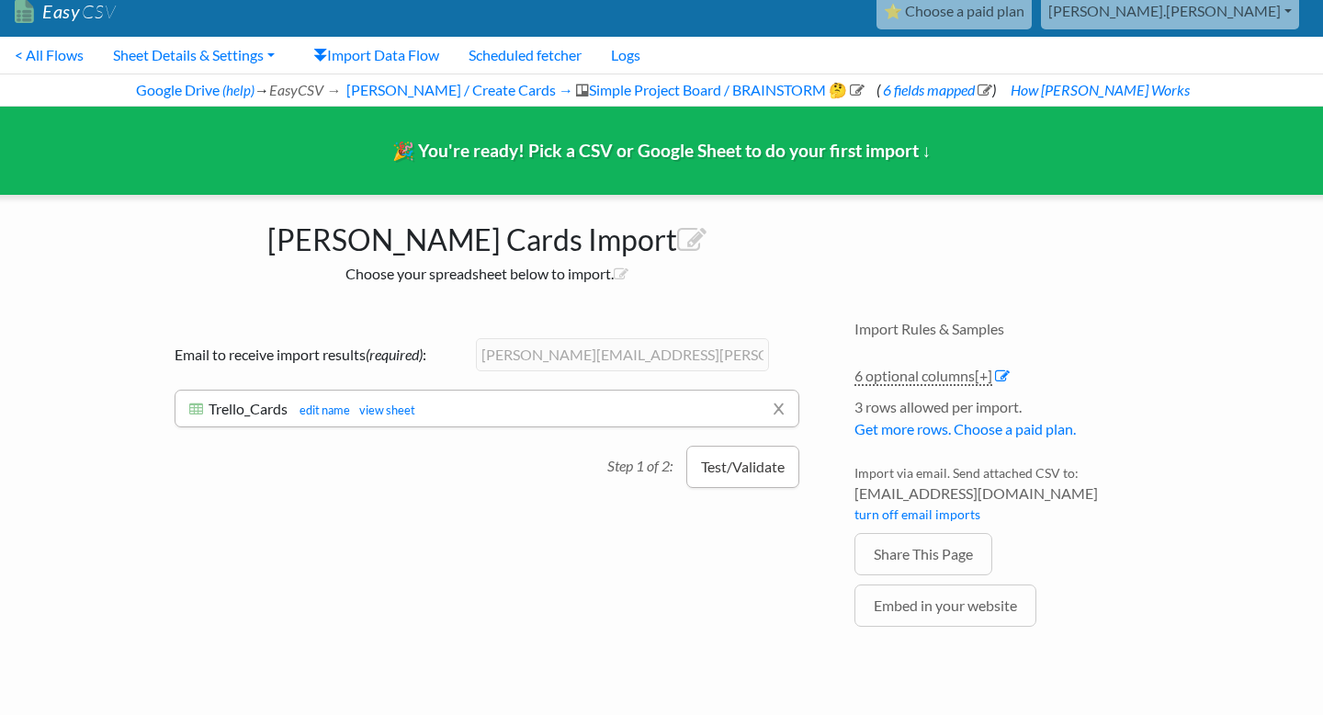
click at [761, 475] on button "Test/Validate" at bounding box center [742, 466] width 113 height 42
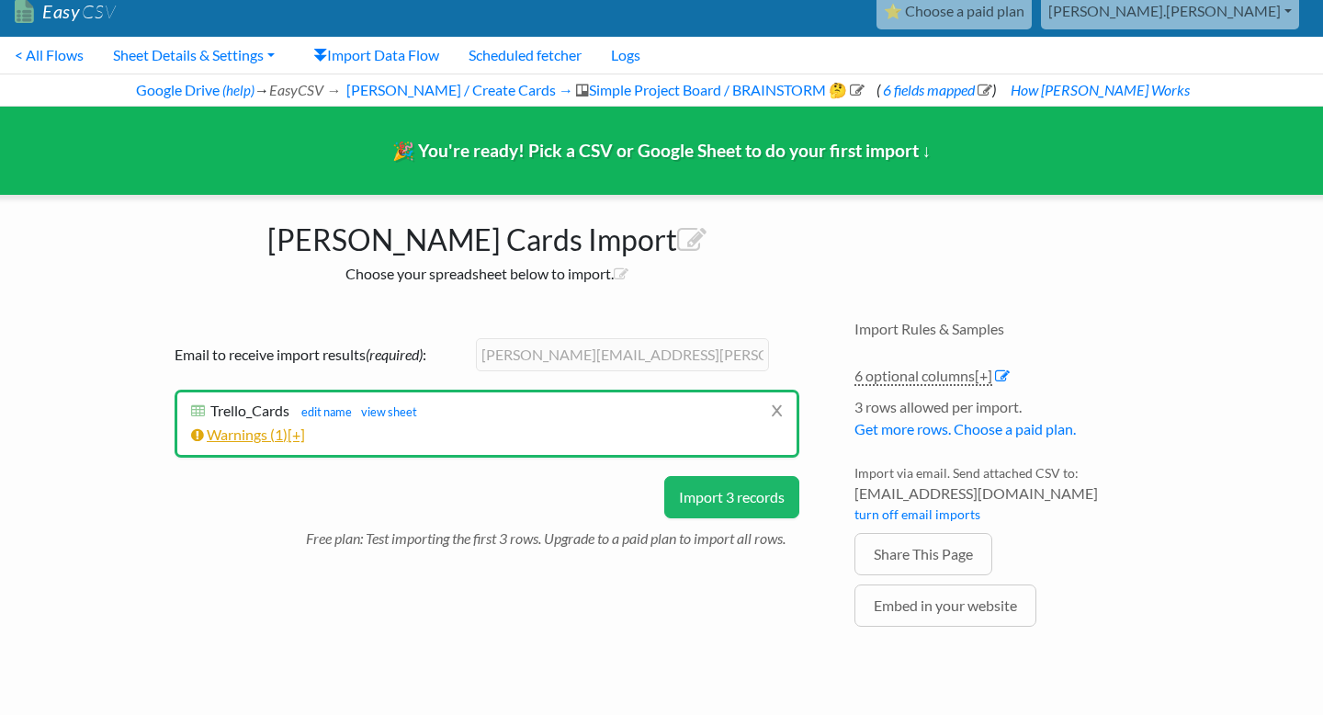
click at [276, 435] on link "Warnings ( 1 ) [+]" at bounding box center [248, 433] width 114 height 17
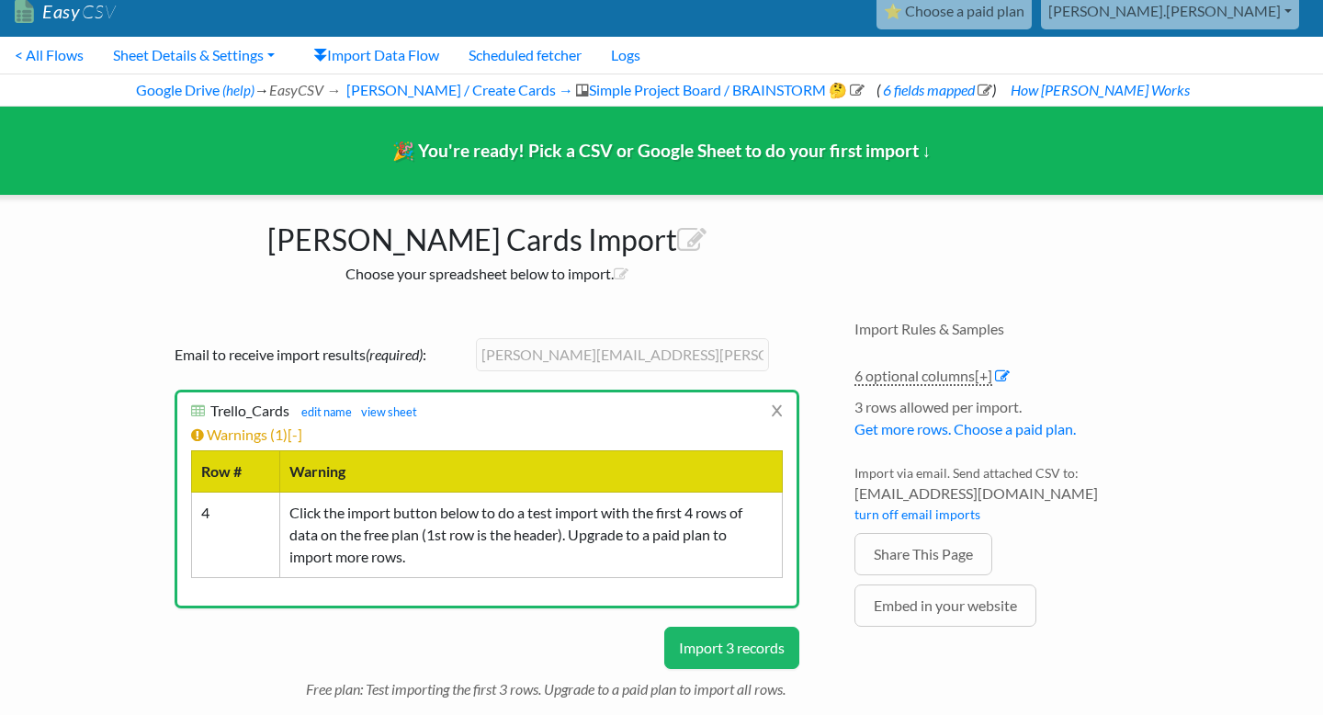
scroll to position [48, 0]
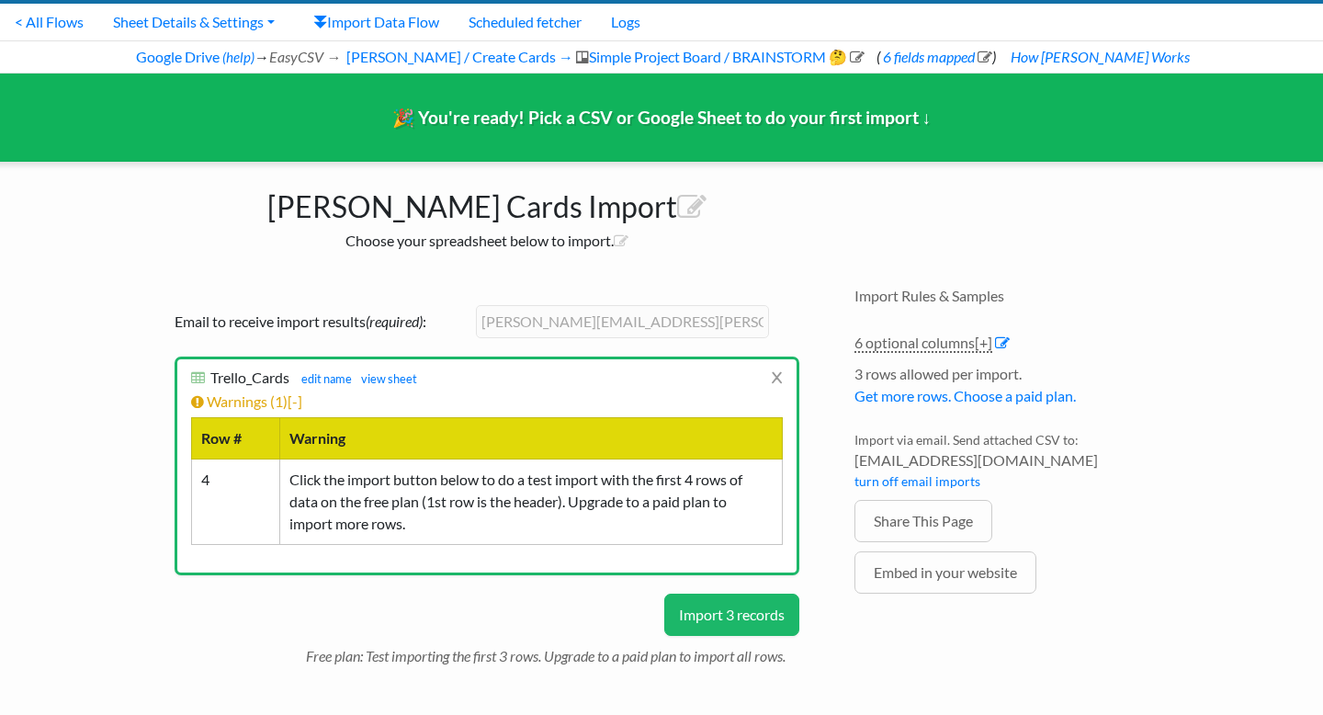
click at [719, 621] on button "Import 3 records" at bounding box center [731, 614] width 135 height 42
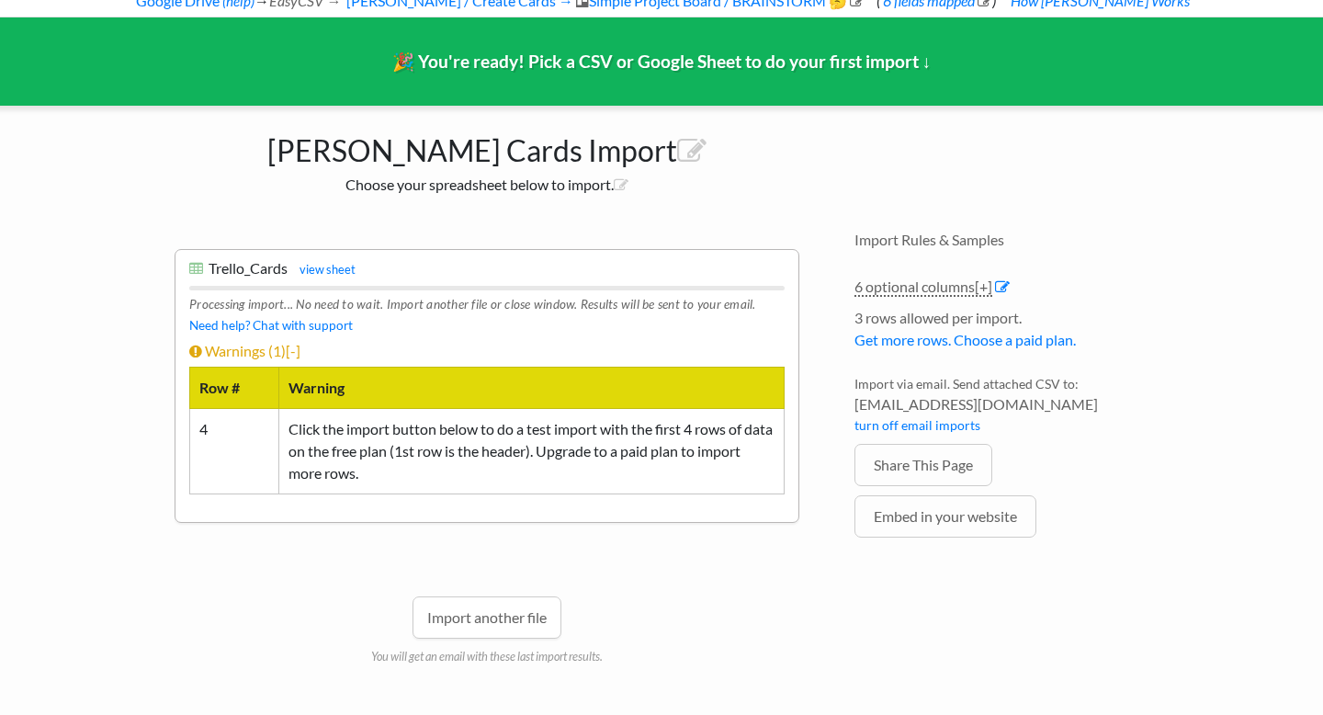
scroll to position [121, 0]
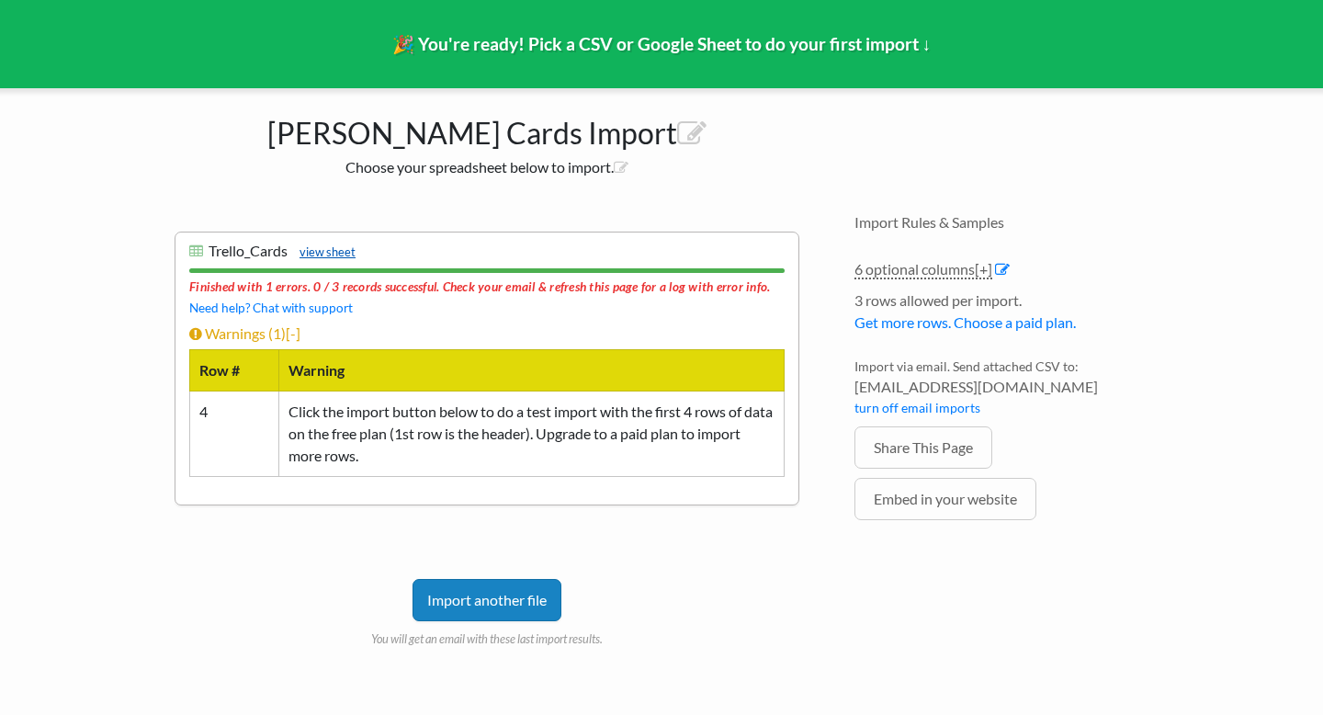
click at [341, 247] on link "view sheet" at bounding box center [322, 251] width 65 height 15
click at [985, 272] on span "[+]" at bounding box center [982, 268] width 17 height 17
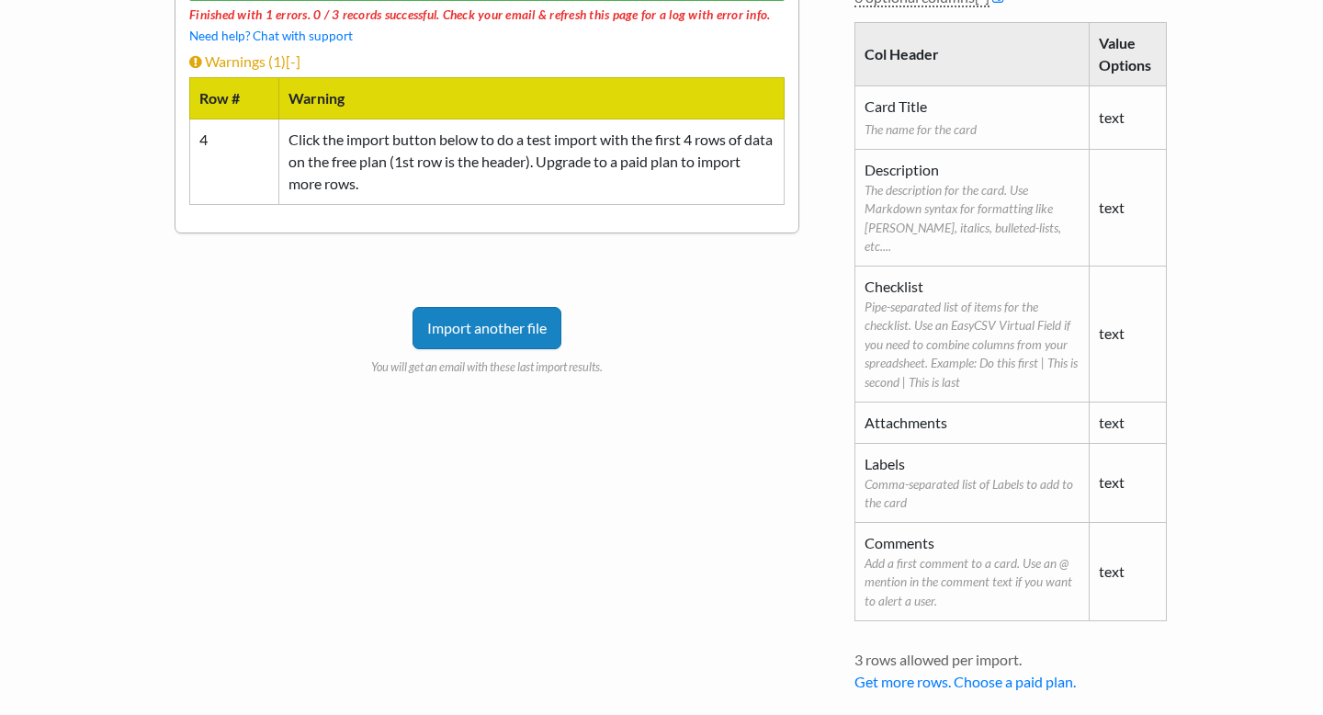
scroll to position [400, 0]
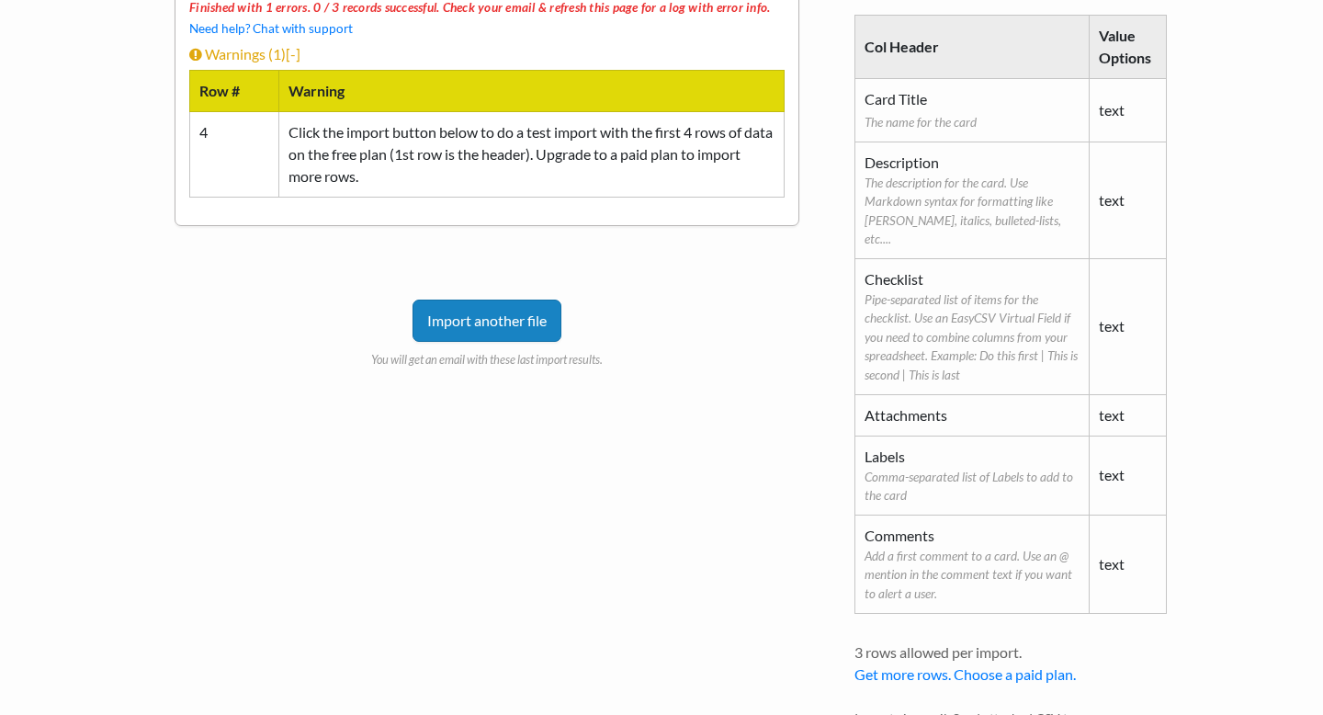
click at [1109, 112] on td "text" at bounding box center [1126, 109] width 77 height 63
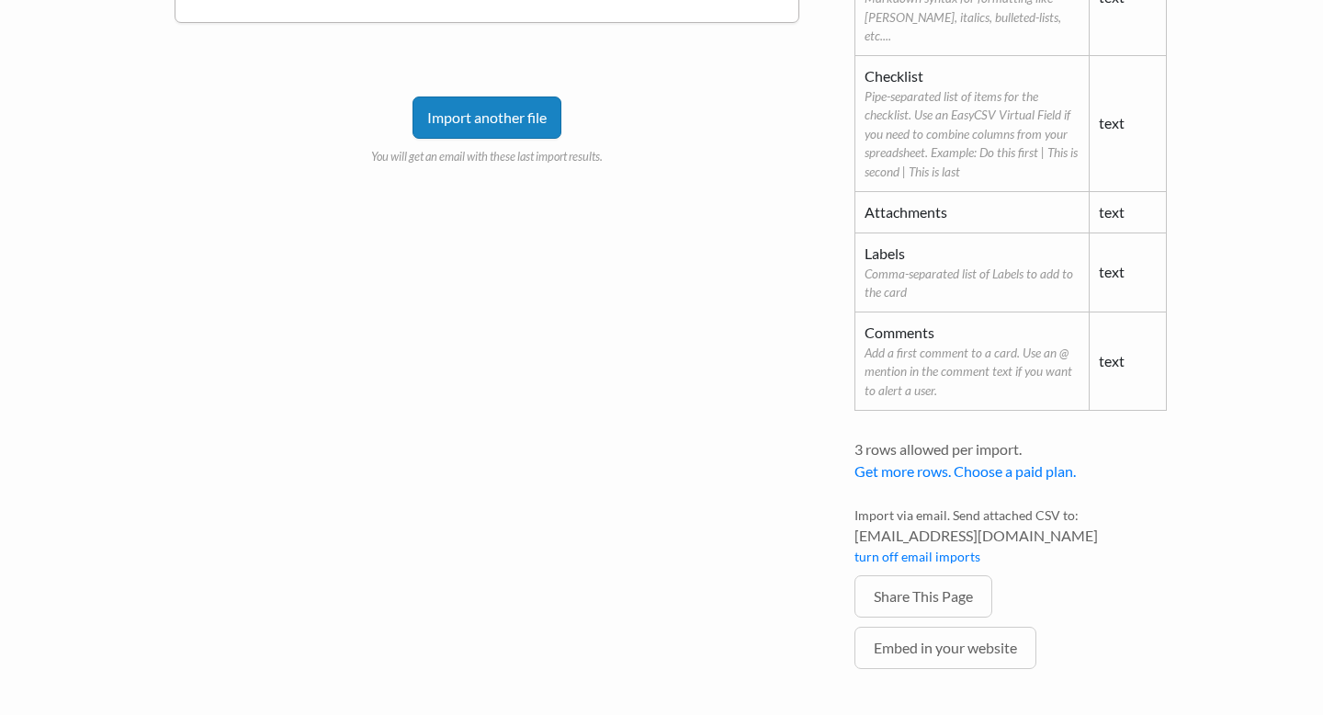
scroll to position [611, 0]
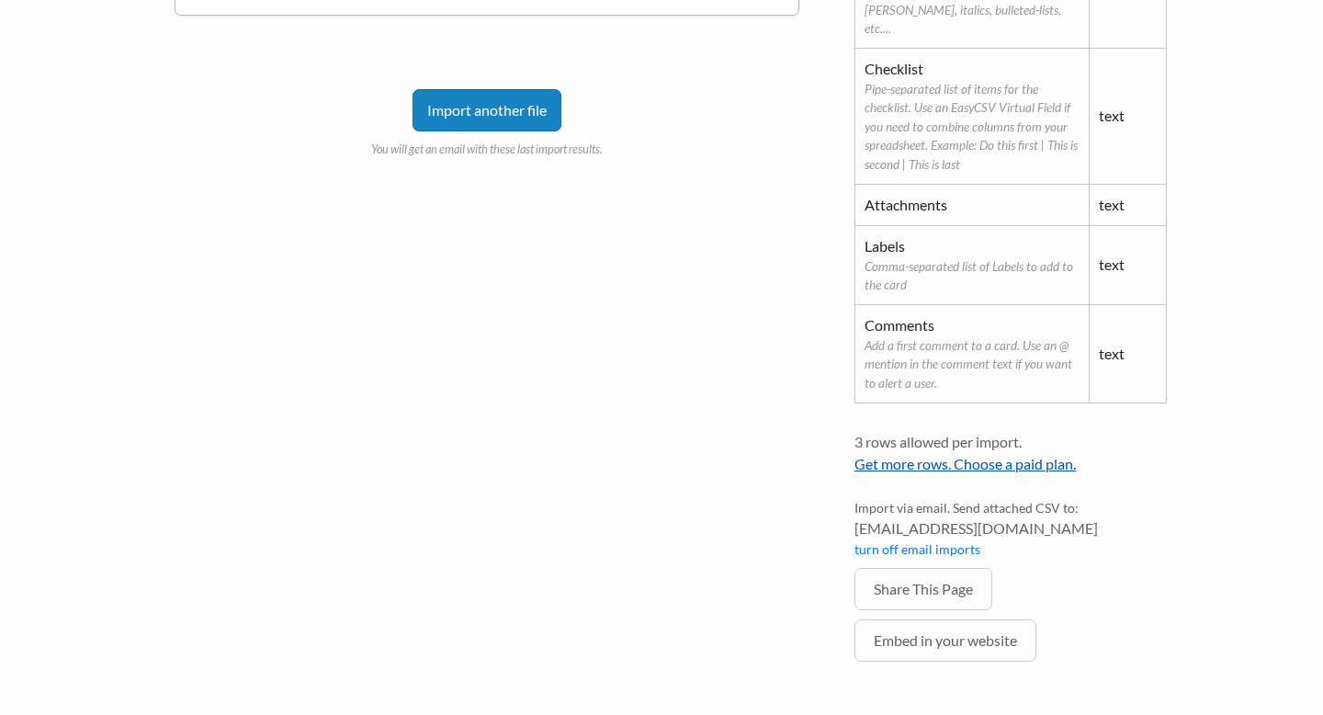
click at [979, 455] on link "Get more rows. Choose a paid plan." at bounding box center [964, 463] width 221 height 17
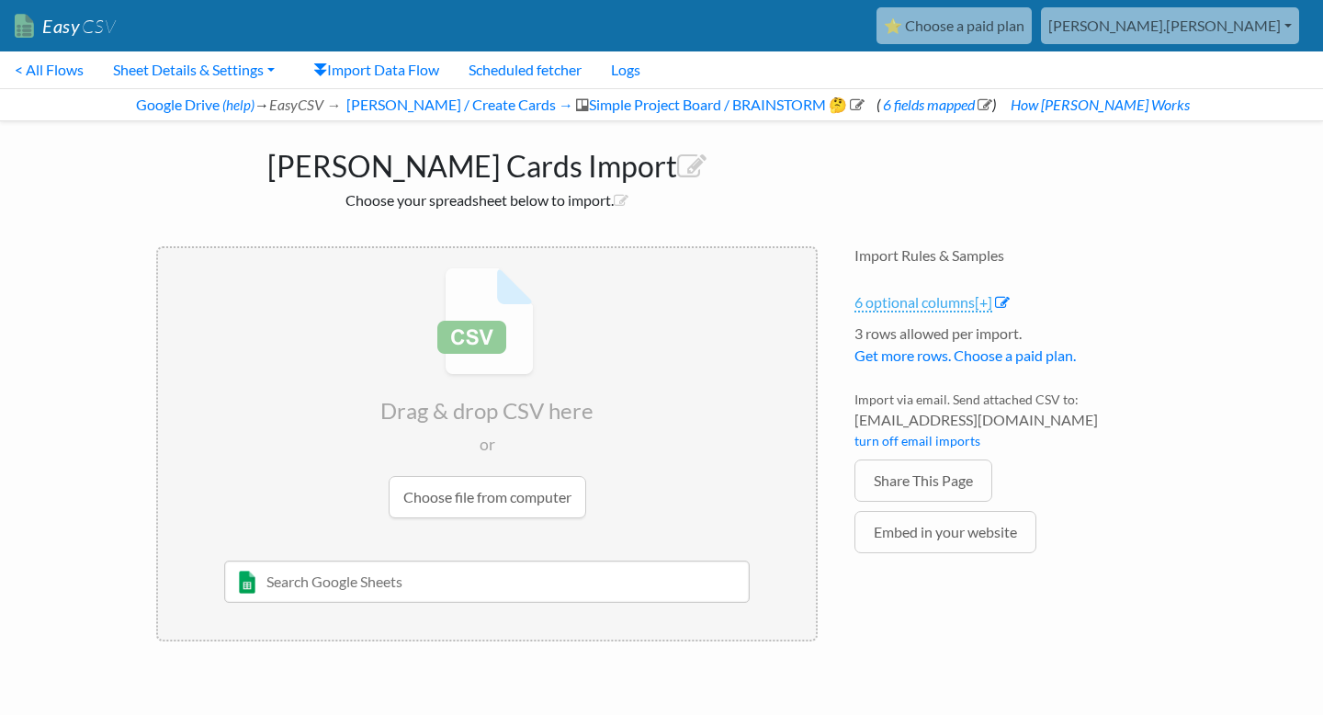
click at [970, 300] on link "6 optional columns [+]" at bounding box center [923, 302] width 138 height 19
